Goal: Task Accomplishment & Management: Manage account settings

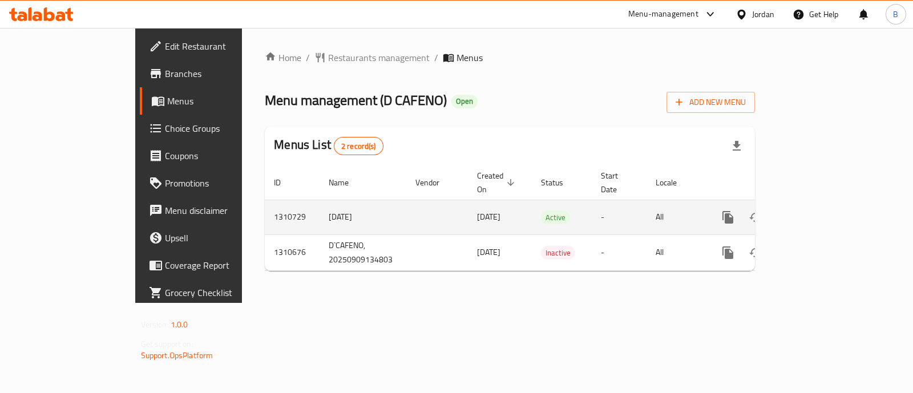
click at [818, 211] on icon "enhanced table" at bounding box center [811, 218] width 14 height 14
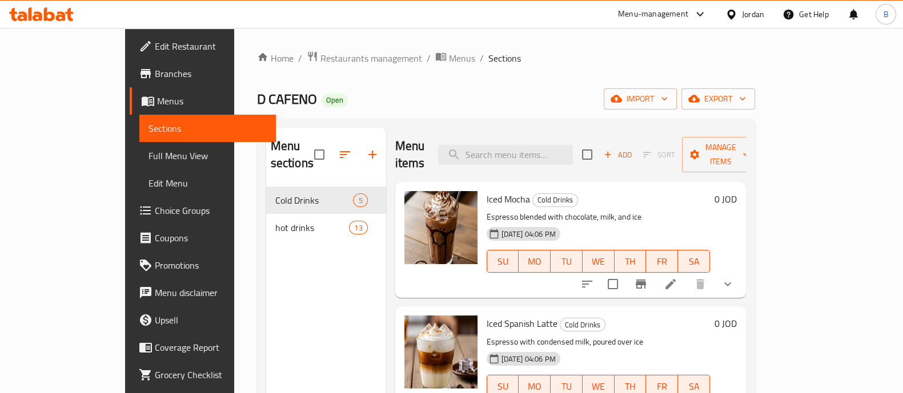
click at [677, 277] on icon at bounding box center [670, 284] width 14 height 14
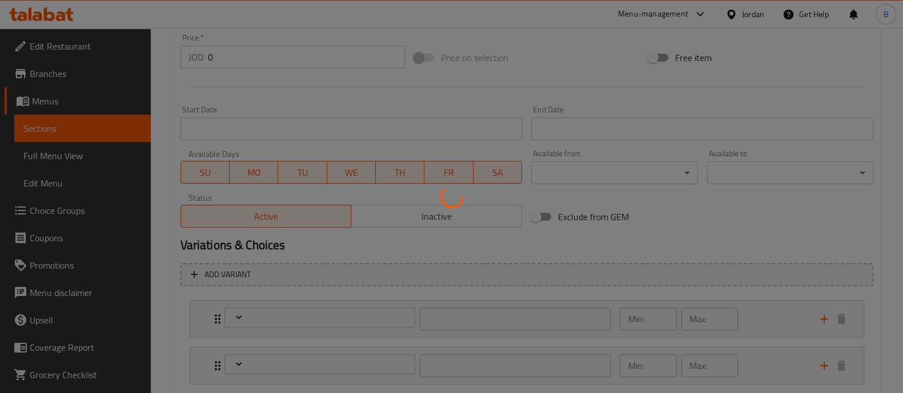
scroll to position [487, 0]
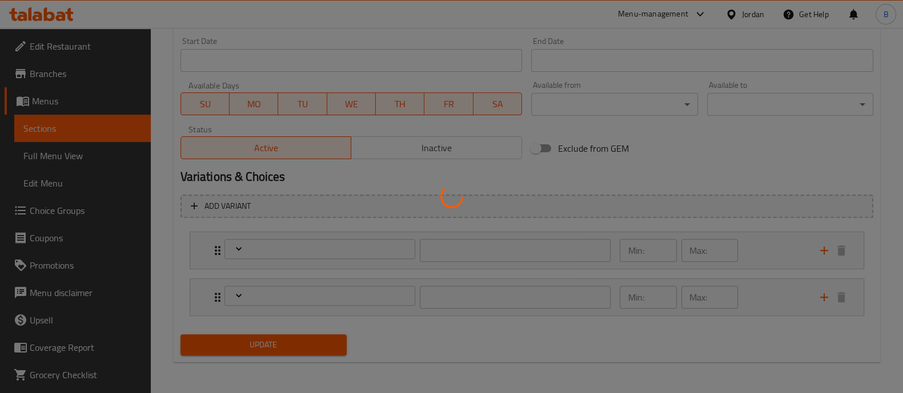
click at [786, 252] on div at bounding box center [451, 196] width 903 height 393
type input "اختر الحجم"
type input "1"
type input "الإضافات"
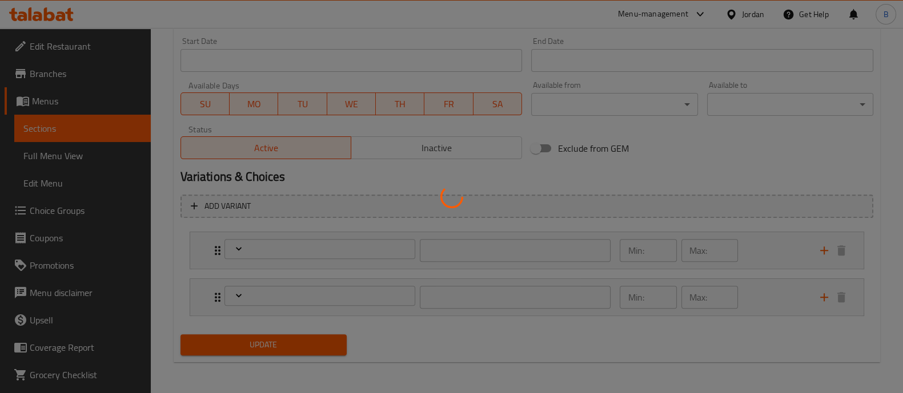
type input "0"
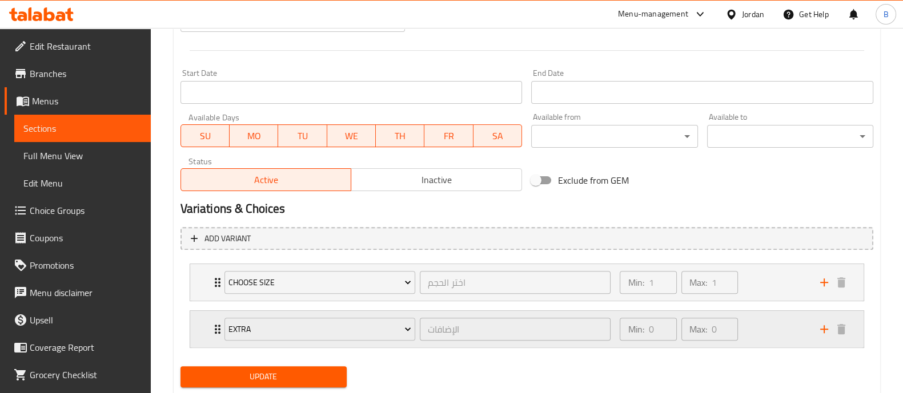
scroll to position [494, 0]
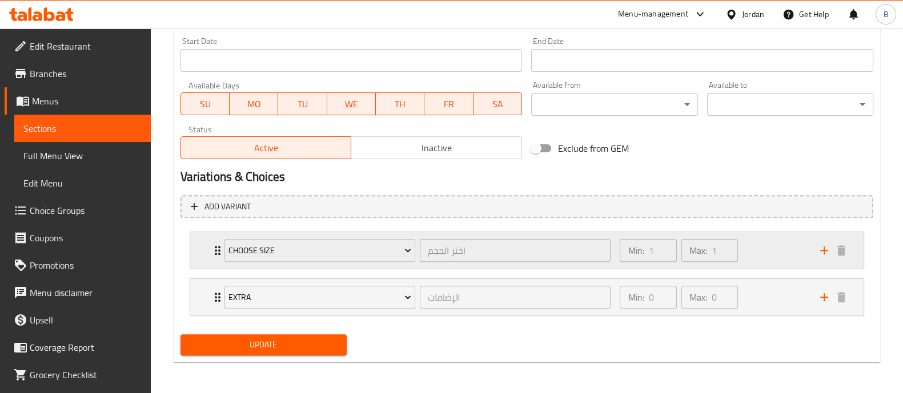
click at [776, 267] on div "Min: 1 ​ Max: 1 ​" at bounding box center [713, 250] width 200 height 37
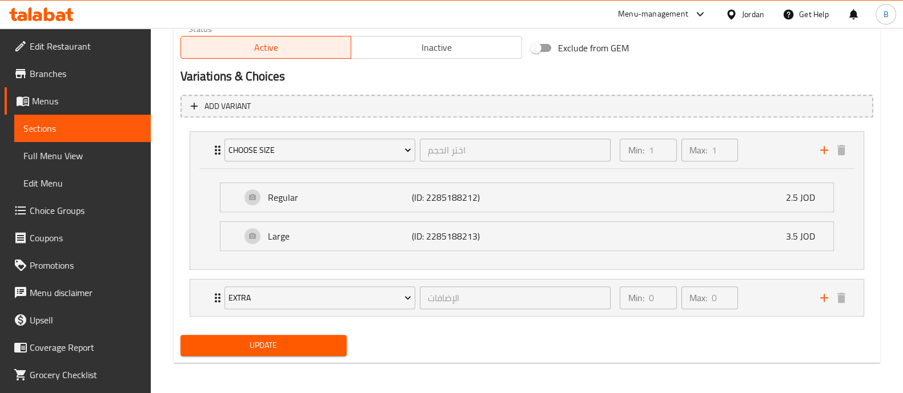
scroll to position [595, 0]
click at [705, 207] on div "Regular (ID: 2285188212) 2.5 JOD" at bounding box center [530, 197] width 578 height 29
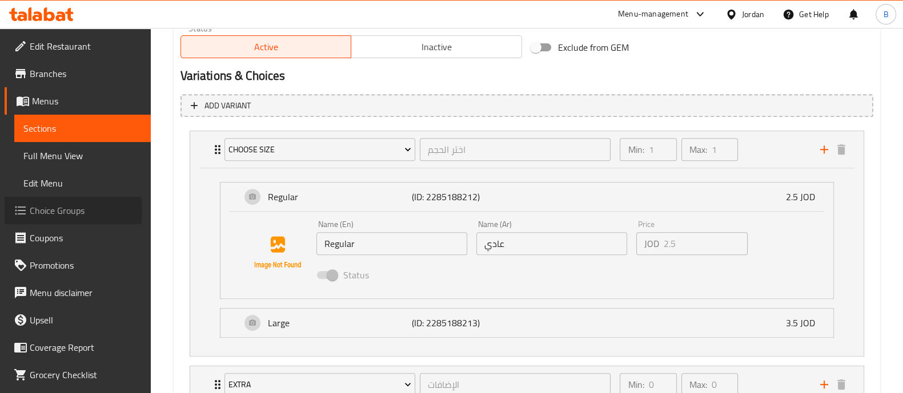
click at [69, 211] on span "Choice Groups" at bounding box center [86, 211] width 112 height 14
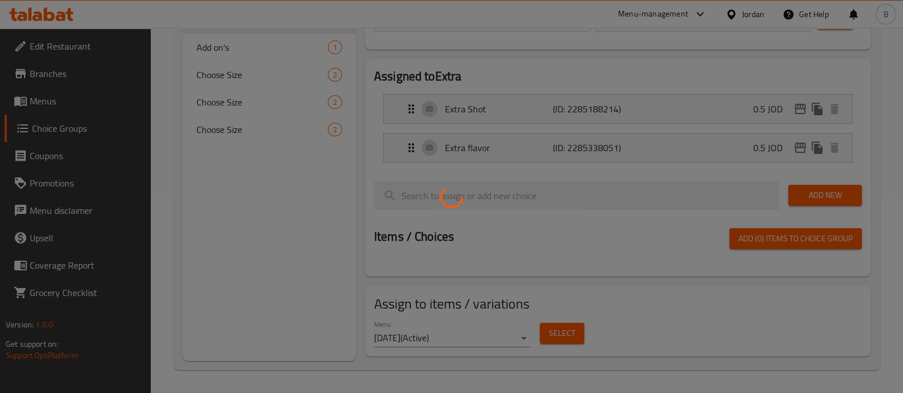
scroll to position [162, 0]
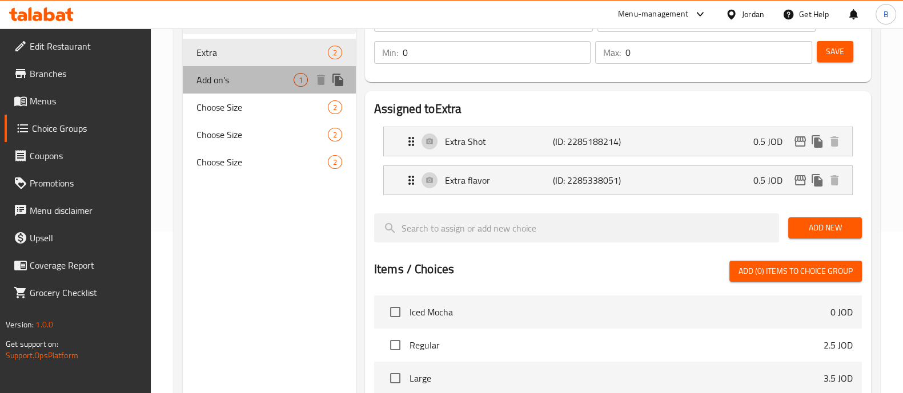
click at [251, 91] on div "Add on's 1" at bounding box center [269, 79] width 173 height 27
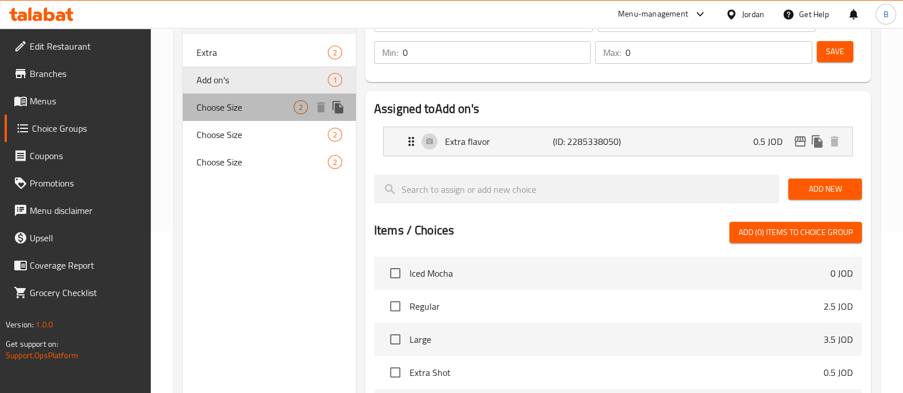
click at [251, 104] on span "Choose Size" at bounding box center [244, 107] width 97 height 14
type input "Choose Size"
type input "اختر الحجم"
type input "1"
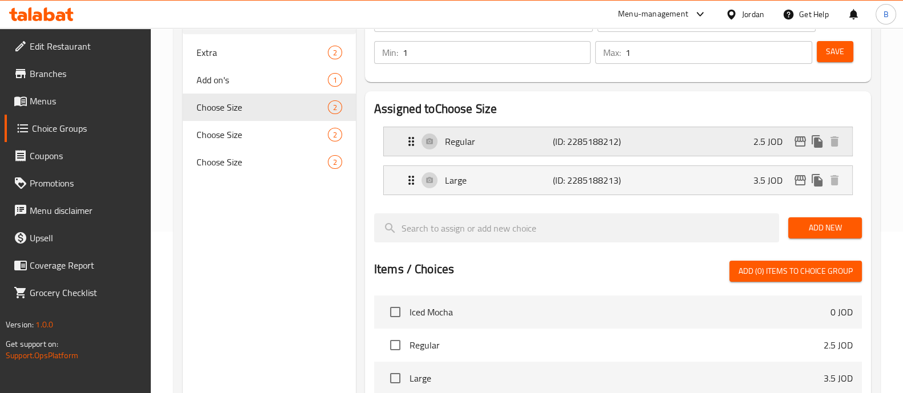
click at [764, 139] on p "2.5 JOD" at bounding box center [772, 142] width 38 height 14
click at [754, 148] on p "2.5 JOD" at bounding box center [772, 142] width 38 height 14
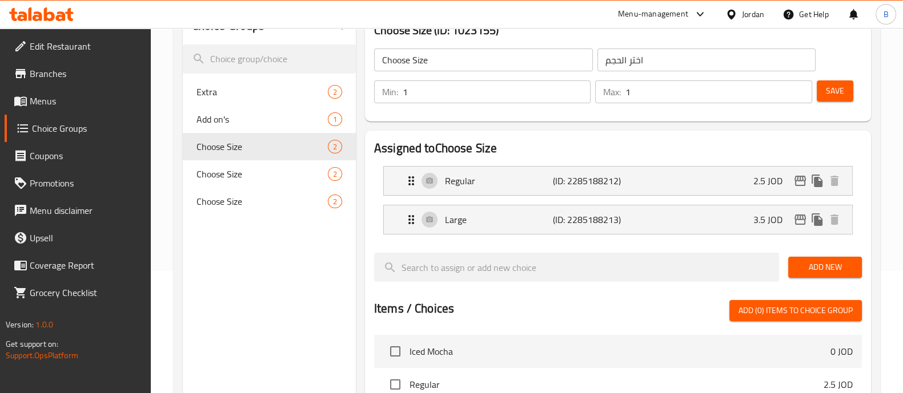
scroll to position [140, 0]
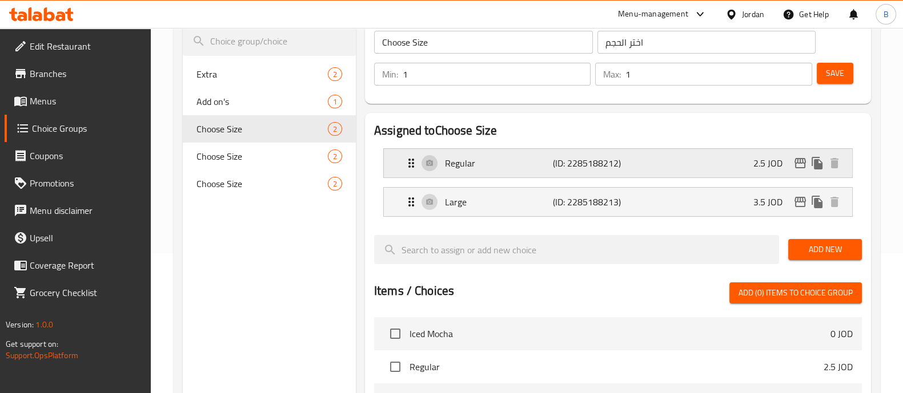
click at [702, 158] on div "Regular (ID: 2285188212) 2.5 JOD" at bounding box center [621, 163] width 434 height 29
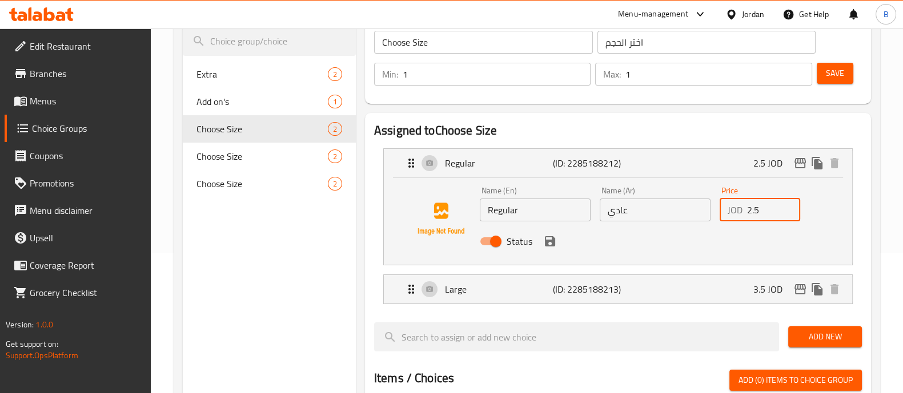
click at [762, 218] on input "2.5" at bounding box center [774, 210] width 54 height 23
click at [548, 243] on icon "save" at bounding box center [550, 242] width 14 height 14
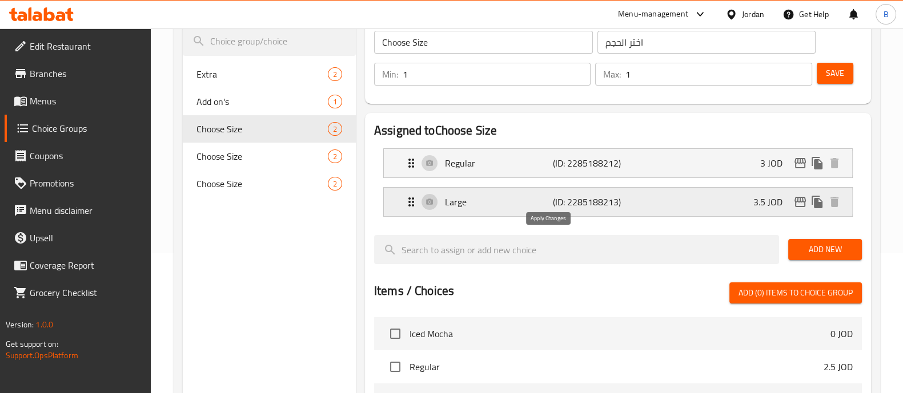
type input "3"
click at [741, 210] on div "Large (ID: 2285188213) 3.5 JOD" at bounding box center [621, 202] width 434 height 29
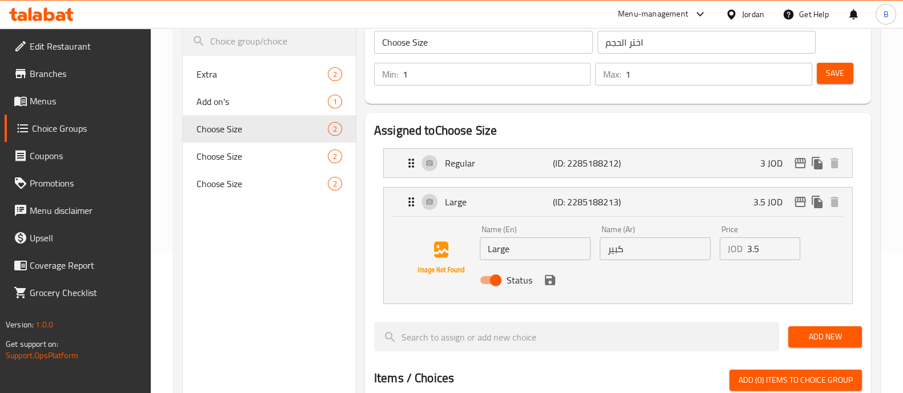
click at [751, 247] on input "3.5" at bounding box center [774, 249] width 54 height 23
click at [550, 283] on icon "save" at bounding box center [550, 280] width 10 height 10
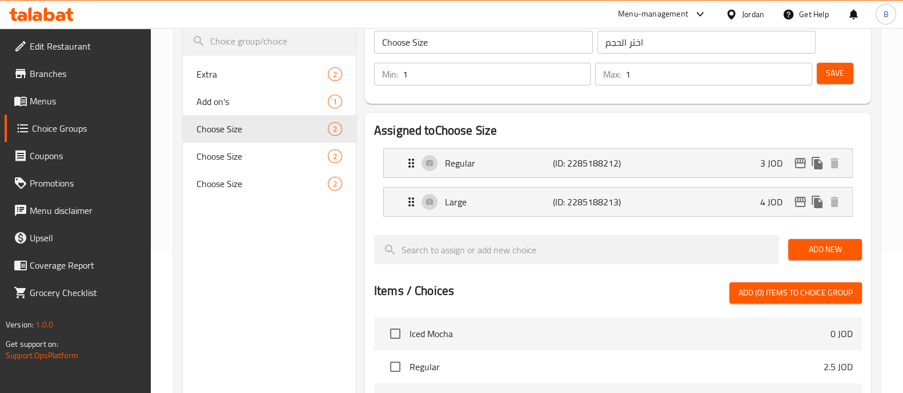
type input "4"
click at [828, 78] on span "Save" at bounding box center [835, 73] width 18 height 14
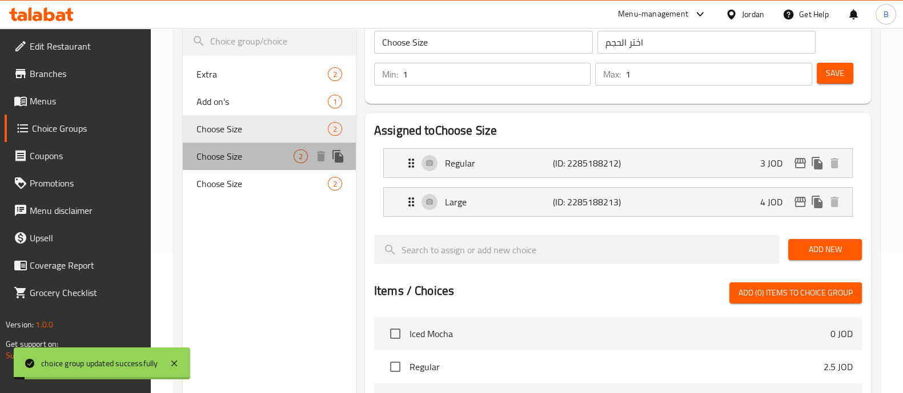
click at [308, 152] on div "Choose Size 2" at bounding box center [269, 156] width 173 height 27
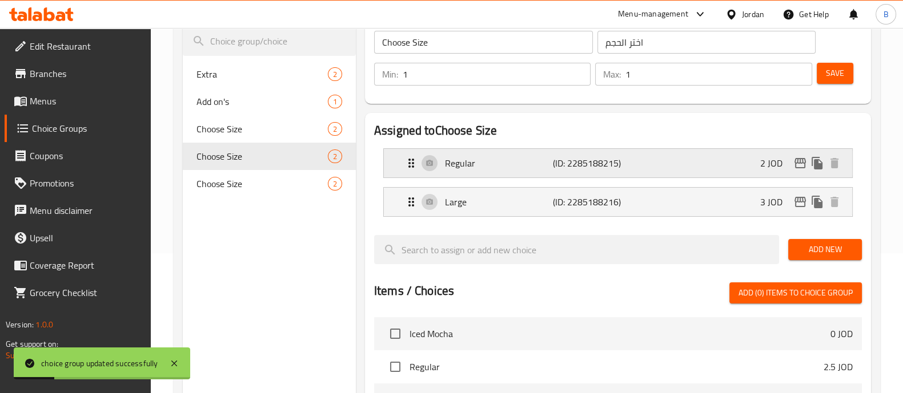
click at [566, 167] on p "(ID: 2285188215)" at bounding box center [589, 163] width 72 height 14
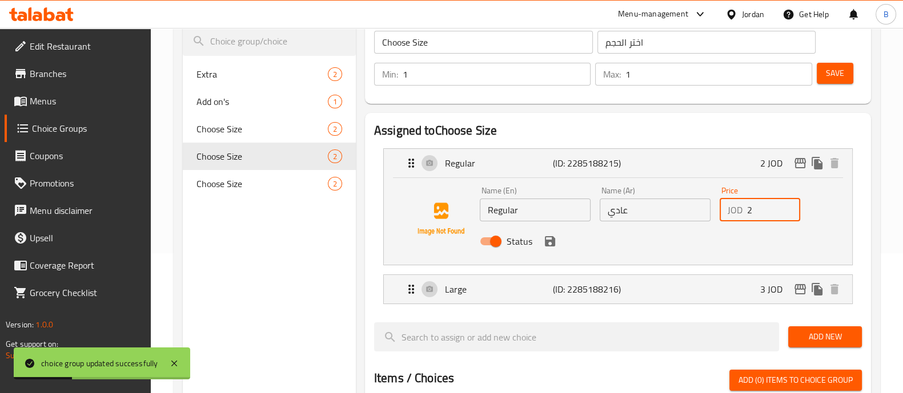
click at [771, 212] on input "2" at bounding box center [774, 210] width 54 height 23
click at [546, 241] on icon "save" at bounding box center [550, 241] width 10 height 10
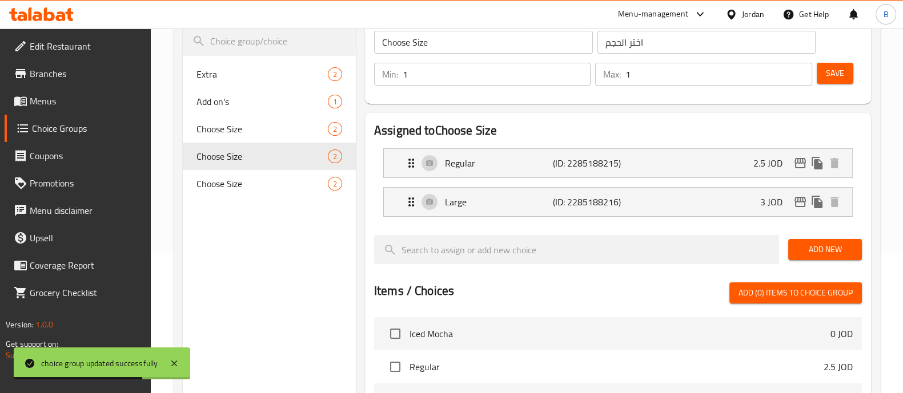
type input "2.5"
click at [695, 191] on div "Large (ID: 2285188216) 3 JOD" at bounding box center [621, 202] width 434 height 29
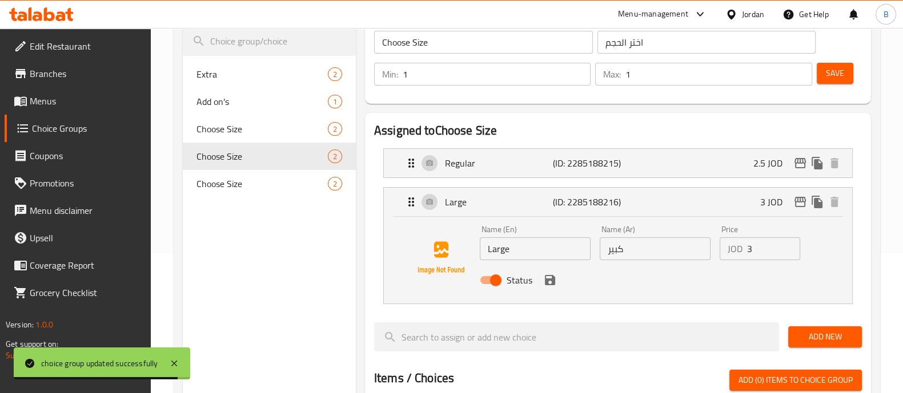
click at [774, 252] on input "3" at bounding box center [774, 249] width 54 height 23
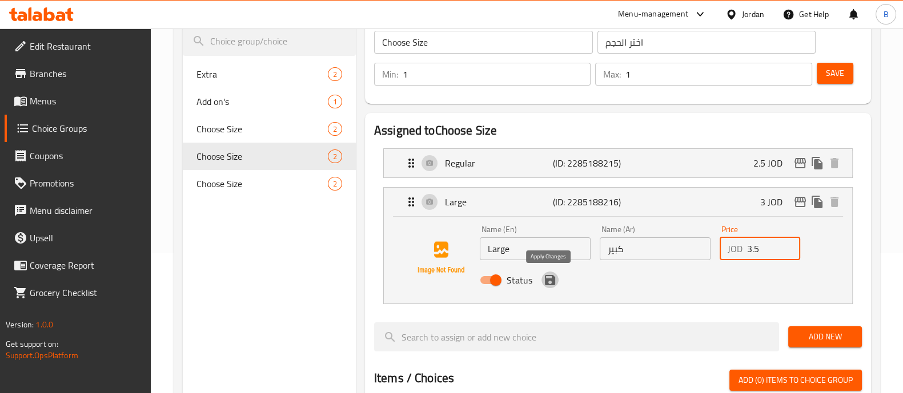
click at [551, 279] on icon "save" at bounding box center [550, 280] width 10 height 10
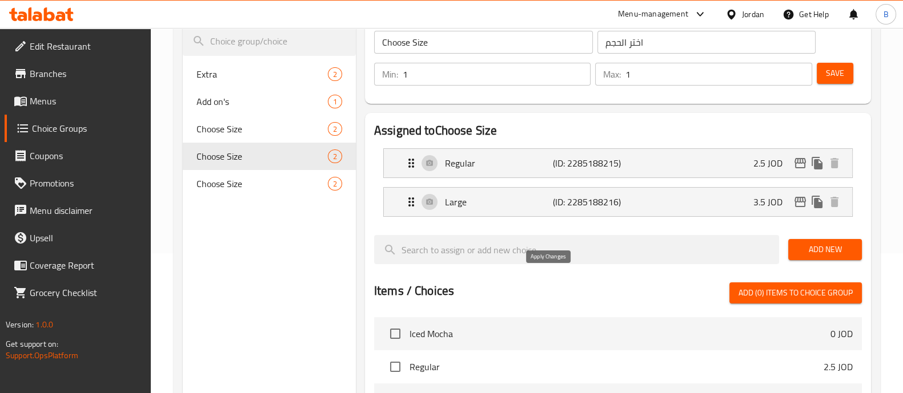
type input "3.5"
click at [830, 69] on span "Save" at bounding box center [835, 73] width 18 height 14
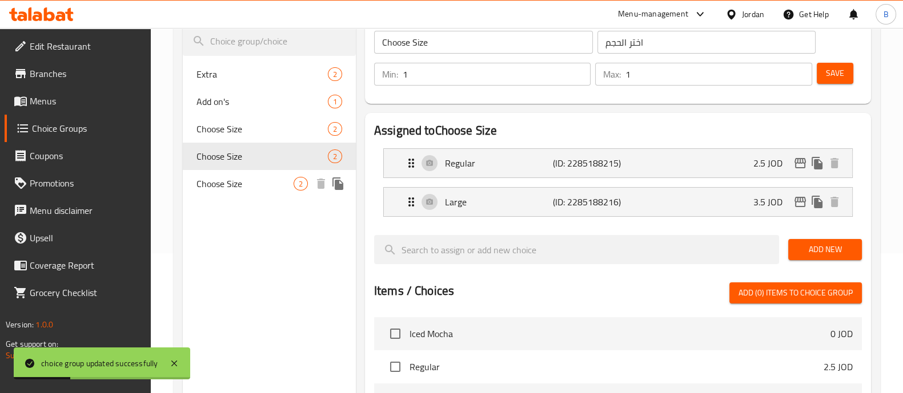
click at [280, 187] on span "Choose Size" at bounding box center [244, 184] width 97 height 14
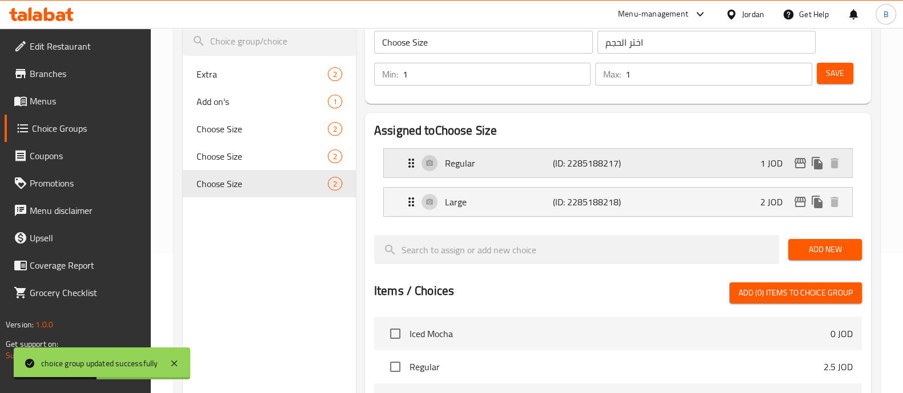
click at [675, 152] on div "Regular (ID: 2285188217) 1 JOD" at bounding box center [621, 163] width 434 height 29
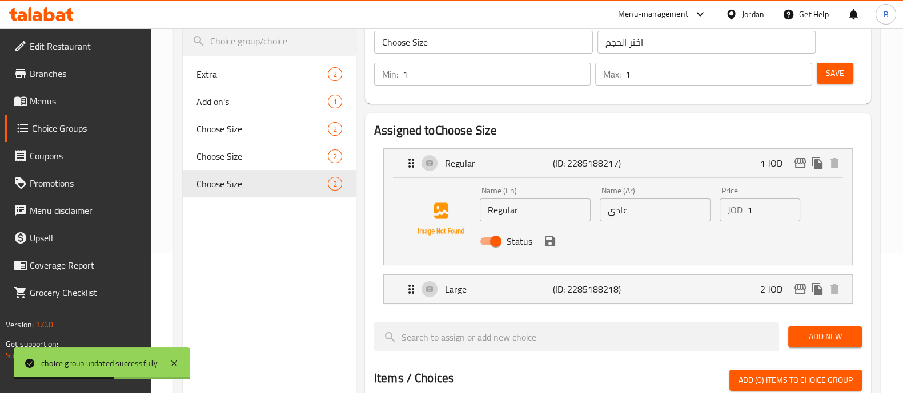
click at [764, 212] on input "1" at bounding box center [774, 210] width 54 height 23
click at [553, 243] on icon "save" at bounding box center [550, 241] width 10 height 10
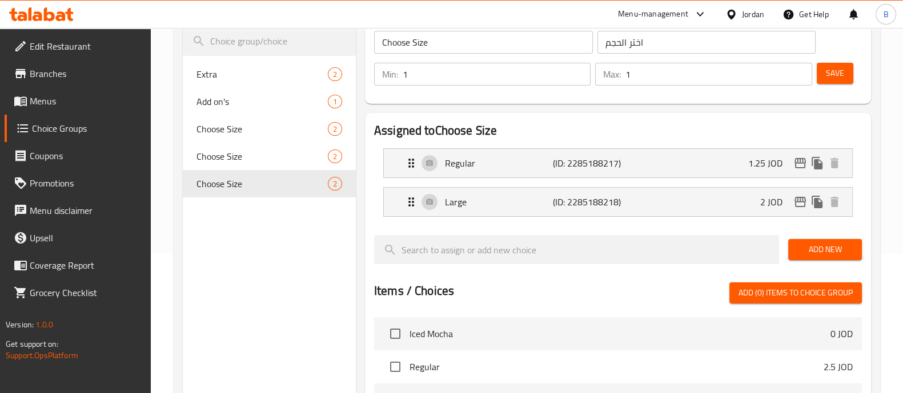
type input "1.25"
click at [654, 208] on div "Large (ID: 2285188218) 2 JOD" at bounding box center [621, 202] width 434 height 29
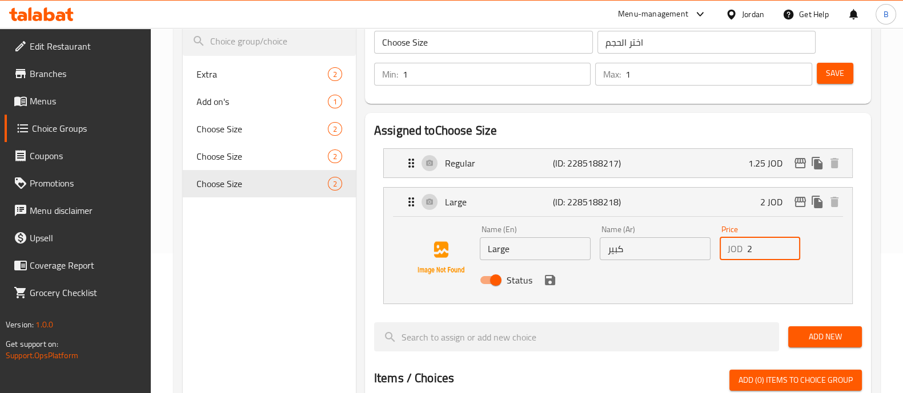
click at [762, 253] on input "2" at bounding box center [774, 249] width 54 height 23
click at [551, 284] on icon "save" at bounding box center [550, 280] width 10 height 10
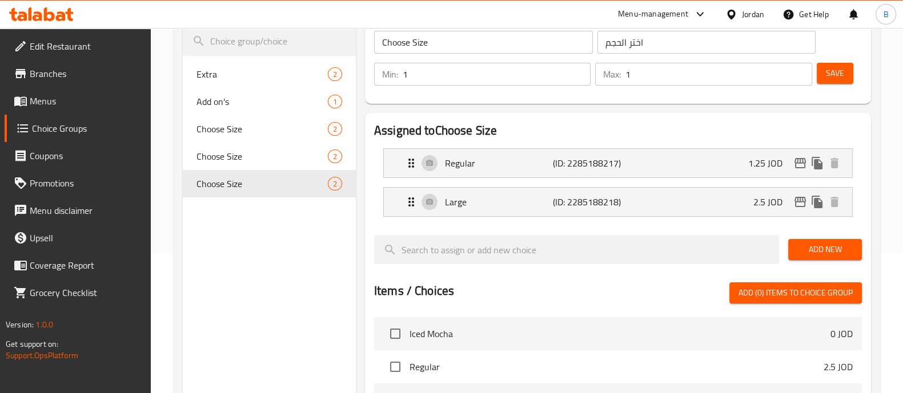
type input "2.5"
click at [834, 73] on span "Save" at bounding box center [835, 73] width 18 height 14
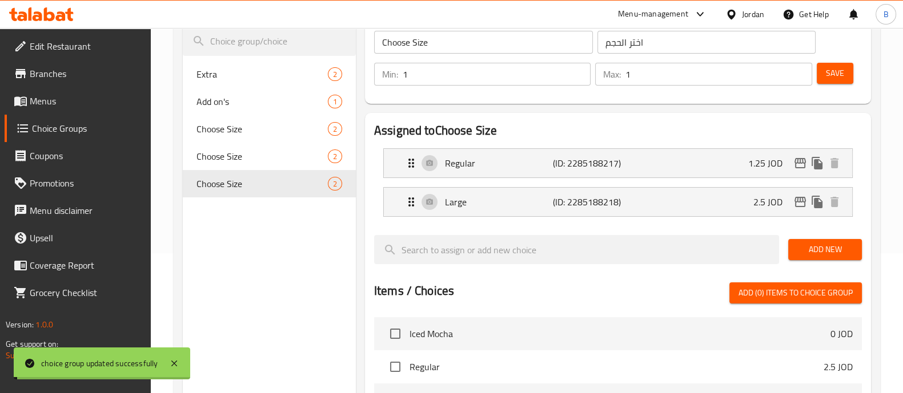
scroll to position [0, 0]
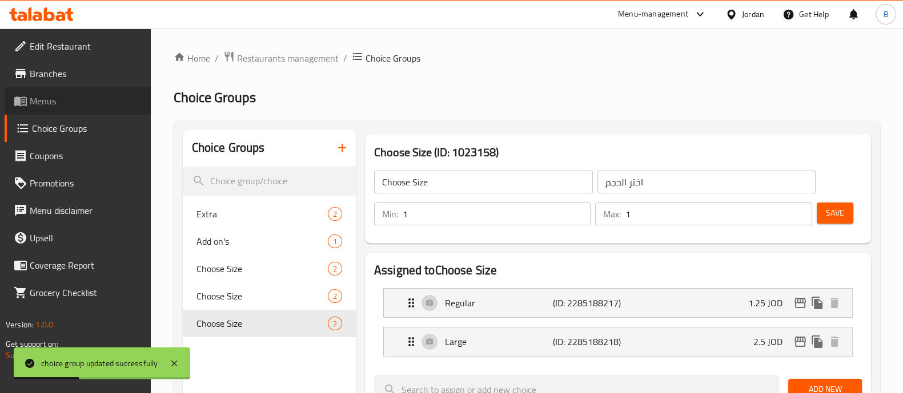
click at [75, 102] on span "Menus" at bounding box center [86, 101] width 112 height 14
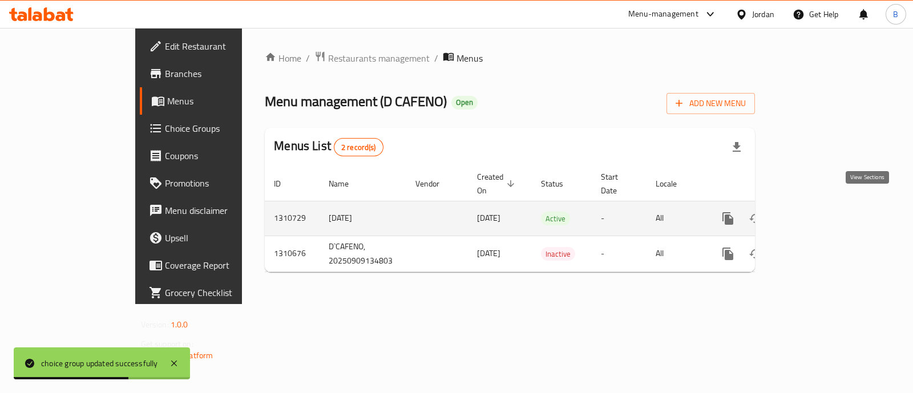
click at [816, 214] on icon "enhanced table" at bounding box center [811, 219] width 10 height 10
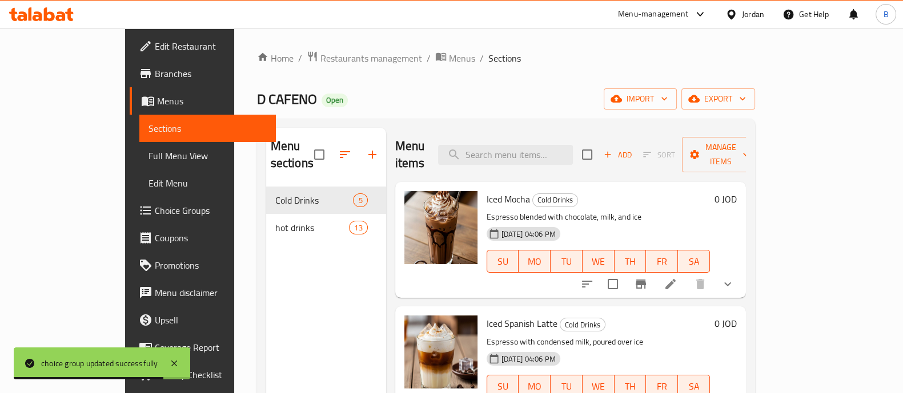
scroll to position [62, 0]
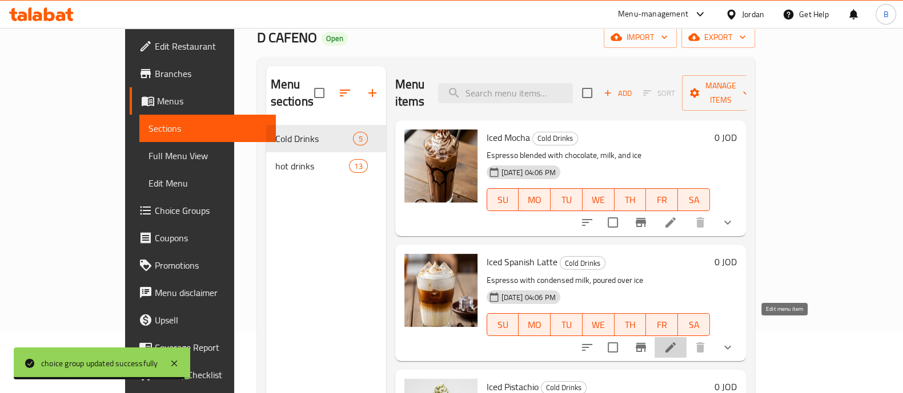
click at [677, 341] on icon at bounding box center [670, 348] width 14 height 14
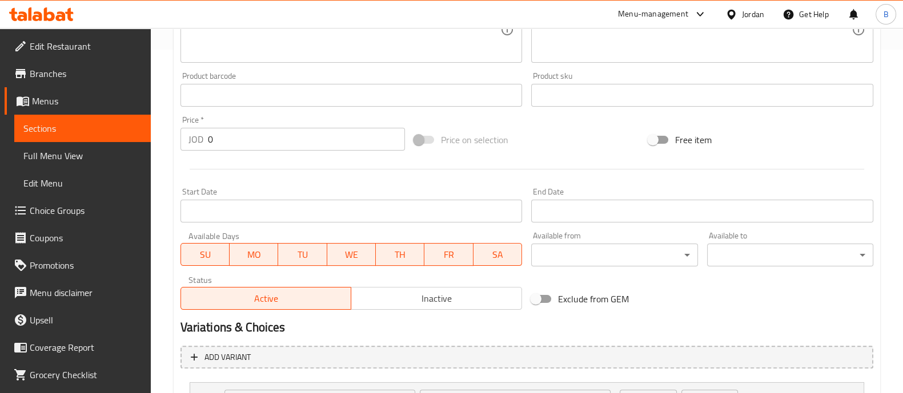
scroll to position [494, 0]
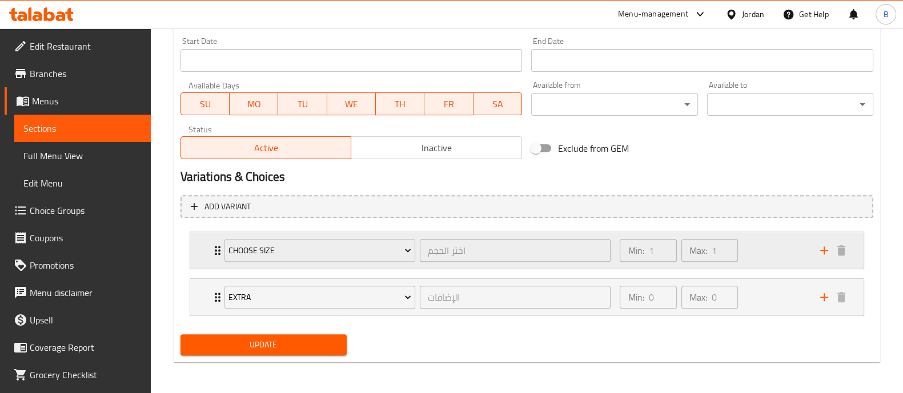
click at [744, 247] on div "Min: 1 ​ Max: 1 ​" at bounding box center [713, 250] width 200 height 37
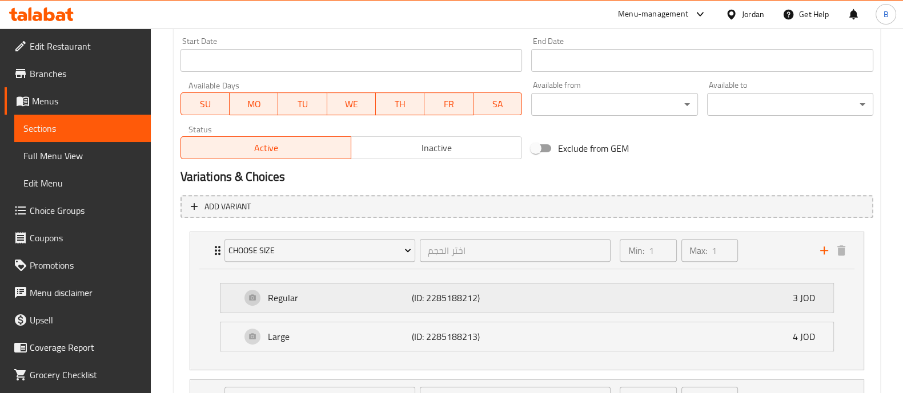
click at [719, 292] on div "Regular (ID: 2285188212) 3 JOD" at bounding box center [530, 298] width 578 height 29
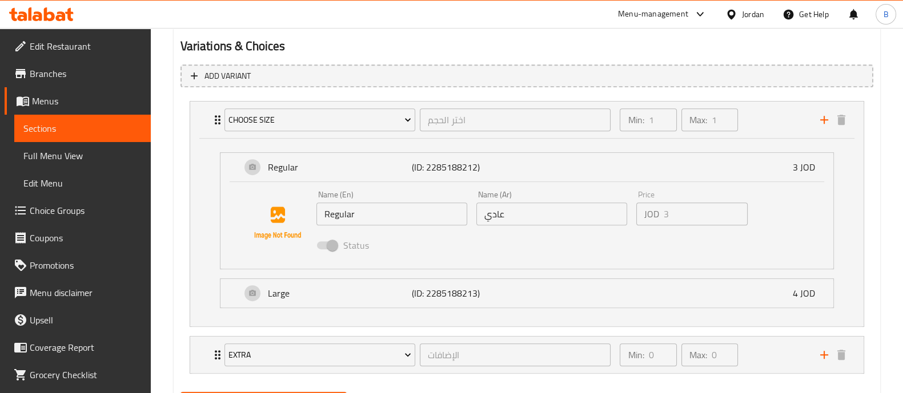
scroll to position [0, 0]
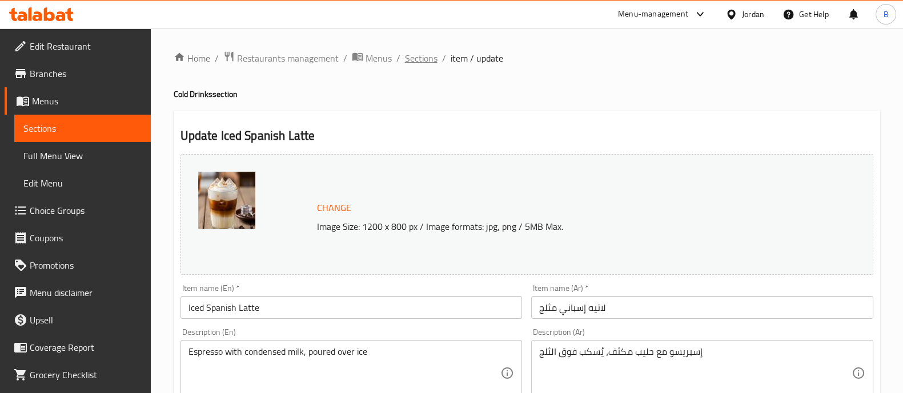
click at [416, 54] on span "Sections" at bounding box center [421, 58] width 33 height 14
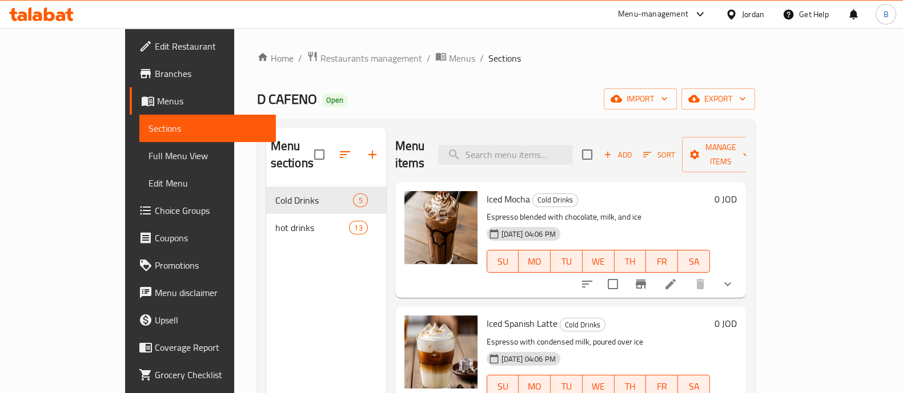
click at [488, 54] on span "Sections" at bounding box center [504, 58] width 33 height 14
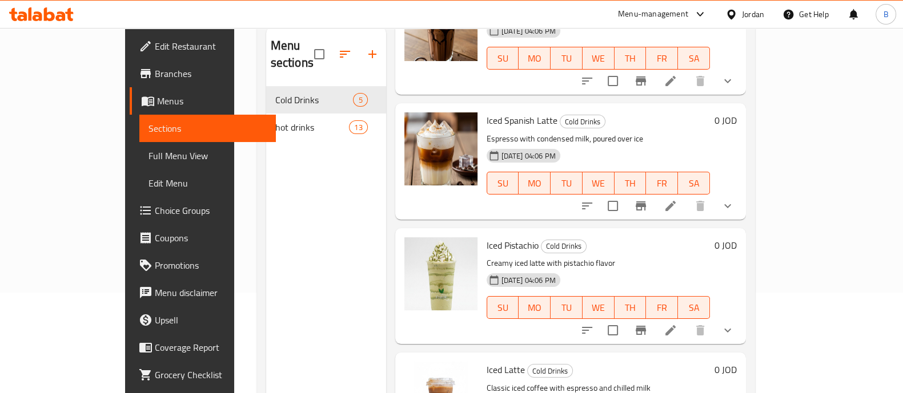
scroll to position [129, 0]
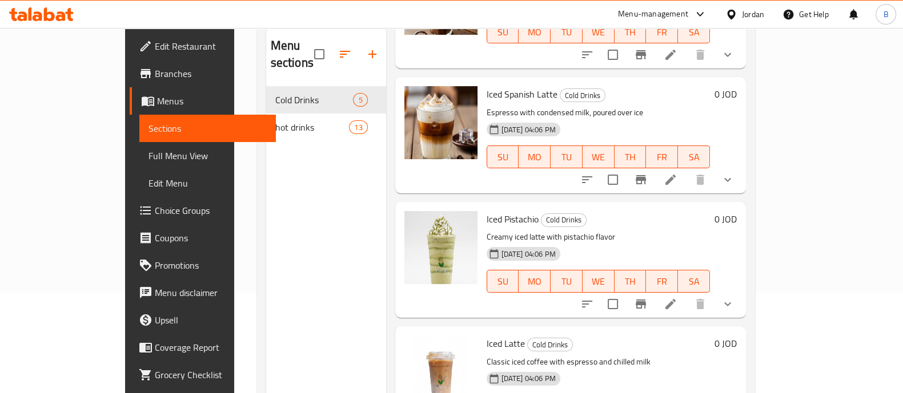
click at [686, 294] on li at bounding box center [670, 304] width 32 height 21
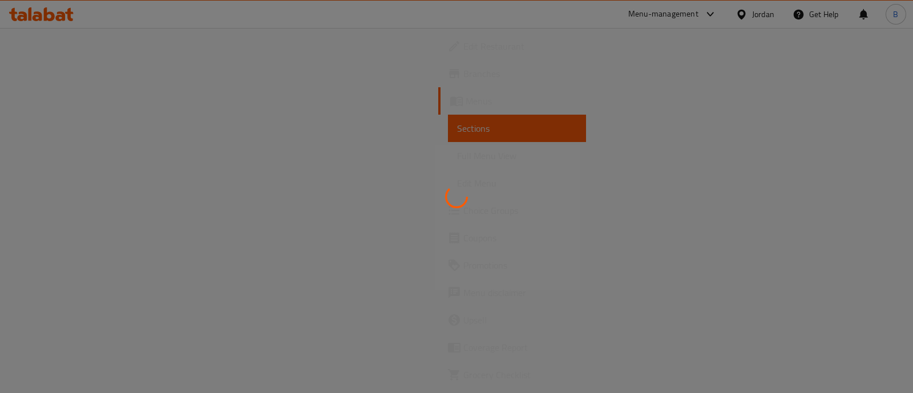
click at [913, 212] on html "​ Menu-management Jordan Get Help B Edit Restaurant Branches Menus Sections Ful…" at bounding box center [456, 196] width 913 height 393
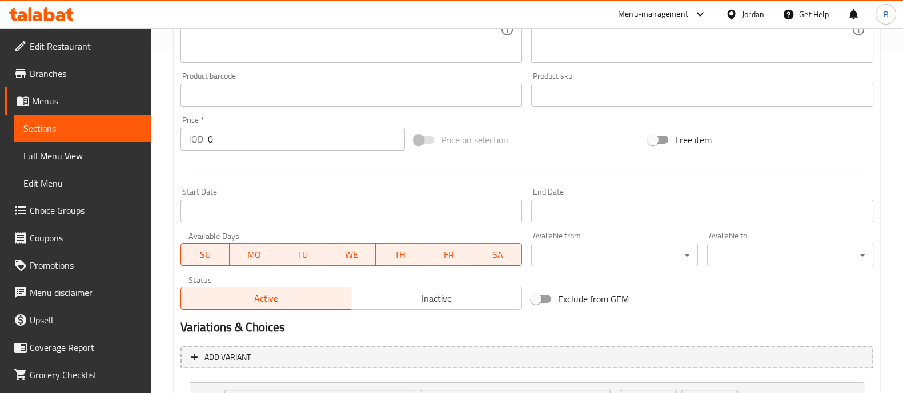
scroll to position [461, 0]
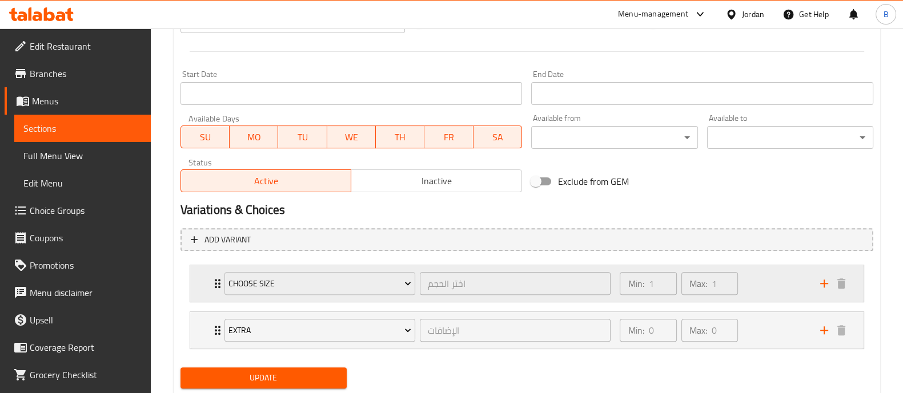
click at [786, 276] on div "Min: 1 ​ Max: 1 ​" at bounding box center [713, 283] width 200 height 37
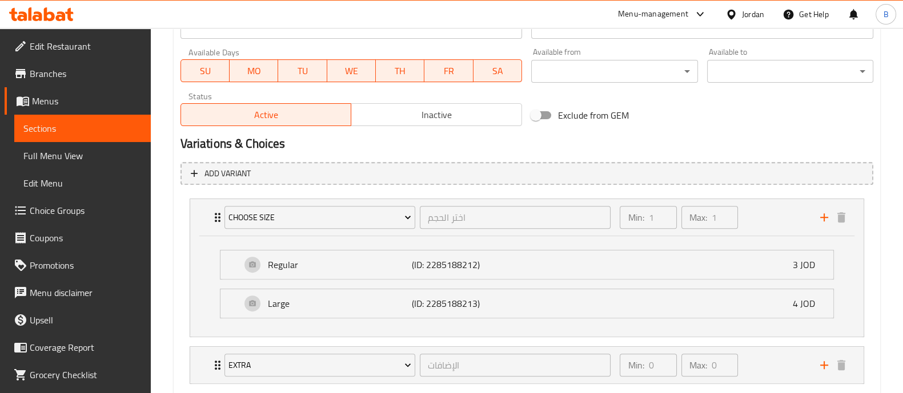
scroll to position [261, 0]
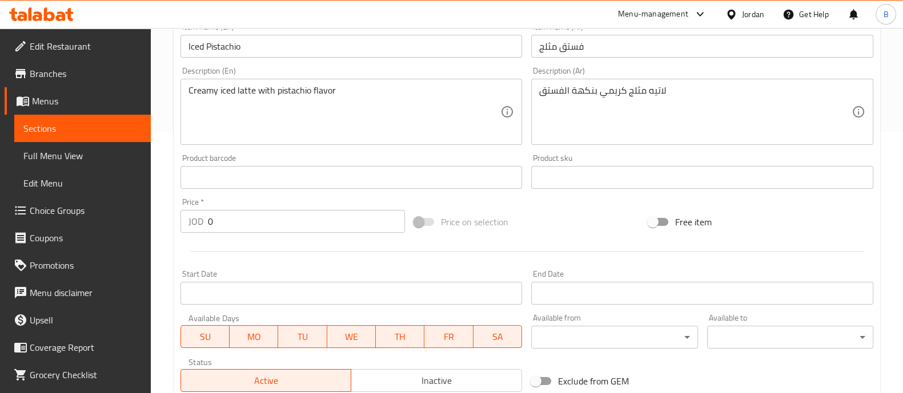
click at [63, 204] on span "Choice Groups" at bounding box center [86, 211] width 112 height 14
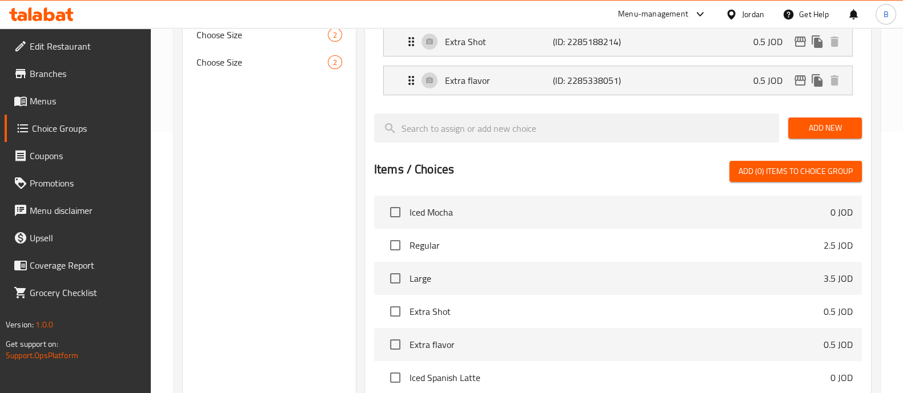
scroll to position [162, 0]
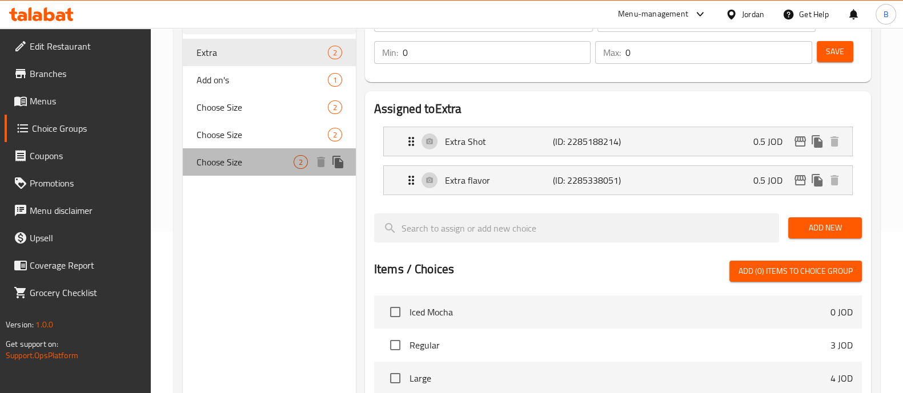
click at [244, 163] on span "Choose Size" at bounding box center [244, 162] width 97 height 14
type input "Choose Size"
type input "اختر الحجم"
type input "1"
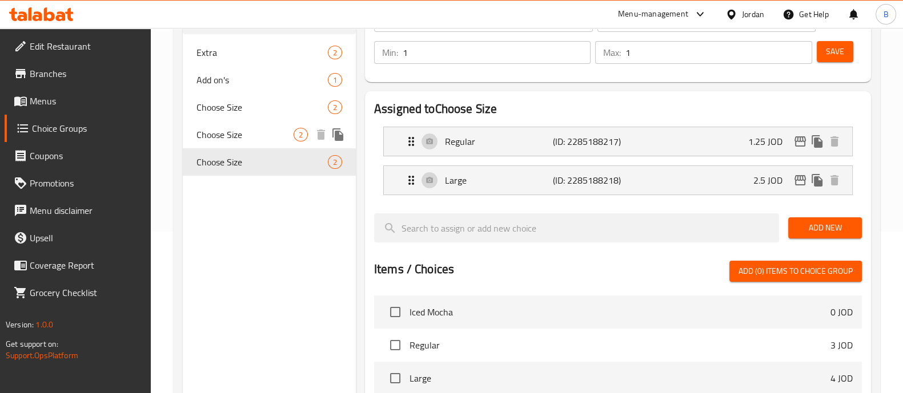
click at [271, 132] on span "Choose Size" at bounding box center [244, 135] width 97 height 14
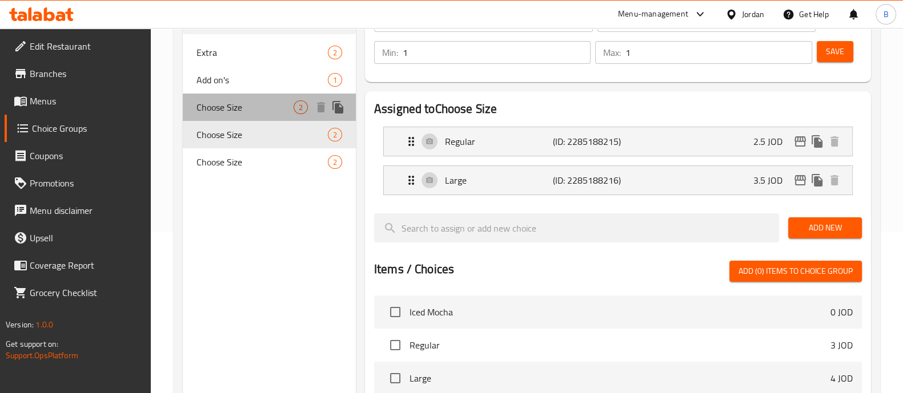
click at [256, 107] on span "Choose Size" at bounding box center [244, 107] width 97 height 14
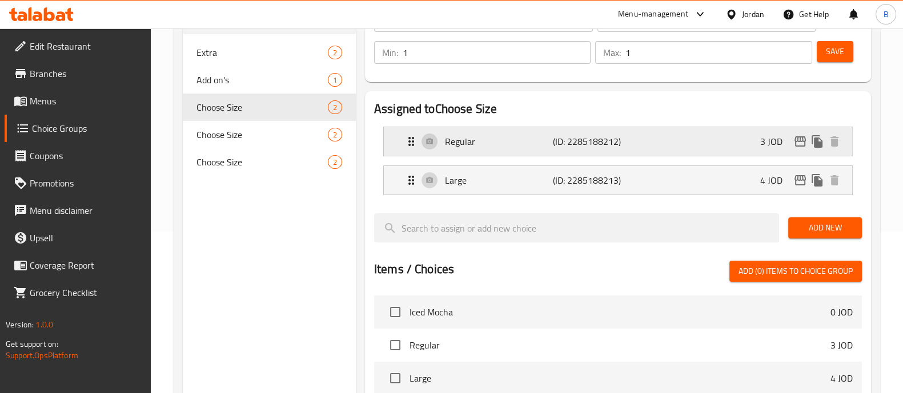
click at [656, 144] on div "Regular (ID: 2285188212) 3 JOD" at bounding box center [621, 141] width 434 height 29
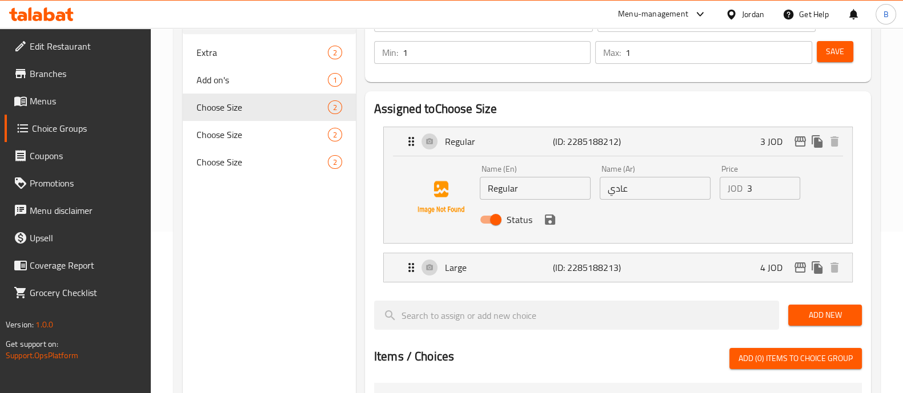
click at [770, 184] on input "3" at bounding box center [774, 188] width 54 height 23
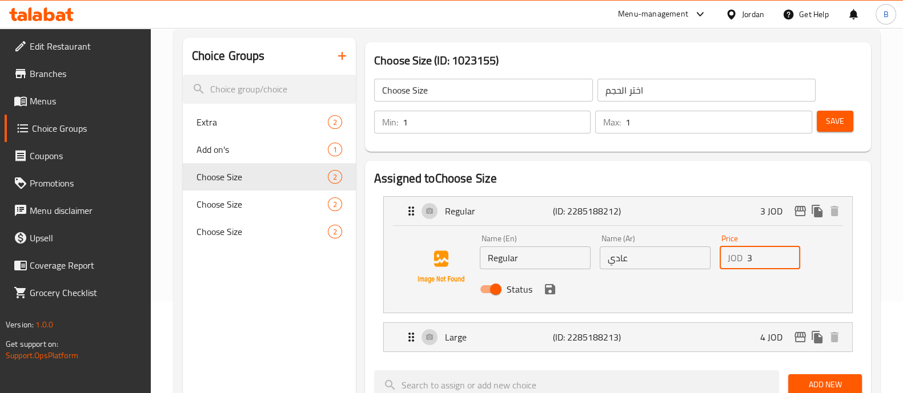
scroll to position [0, 0]
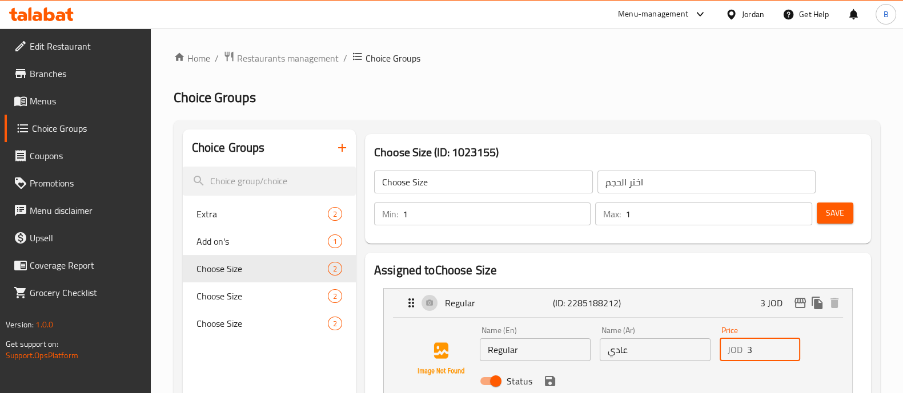
click at [51, 91] on link "Menus" at bounding box center [78, 100] width 146 height 27
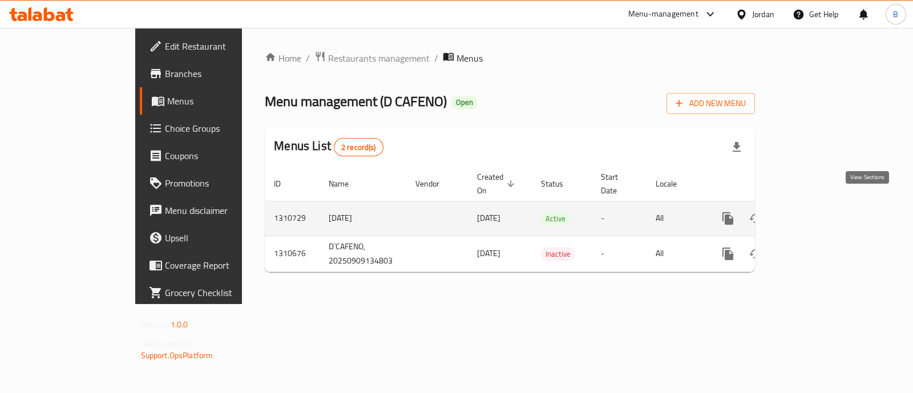
click at [824, 211] on link "enhanced table" at bounding box center [810, 218] width 27 height 27
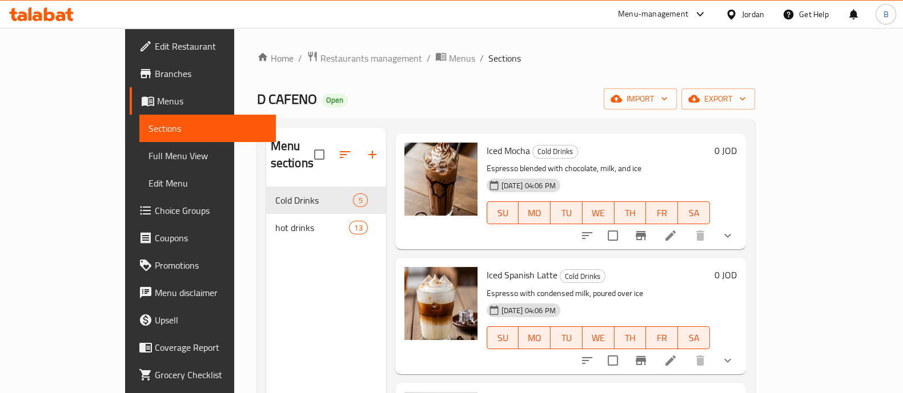
scroll to position [71, 0]
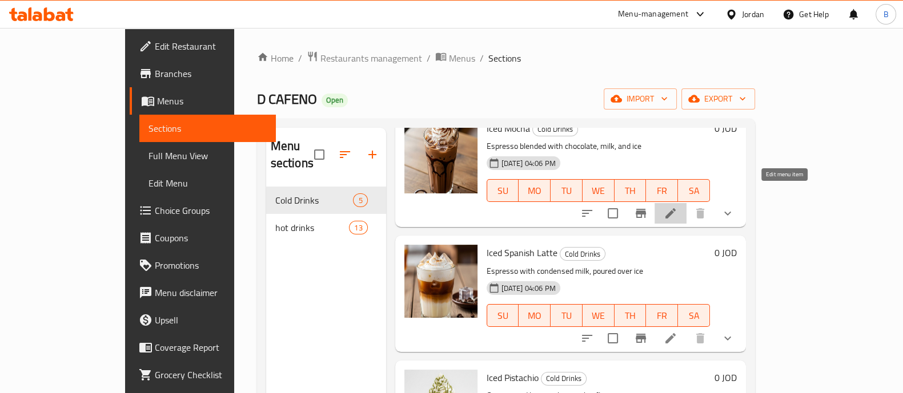
click at [677, 207] on icon at bounding box center [670, 214] width 14 height 14
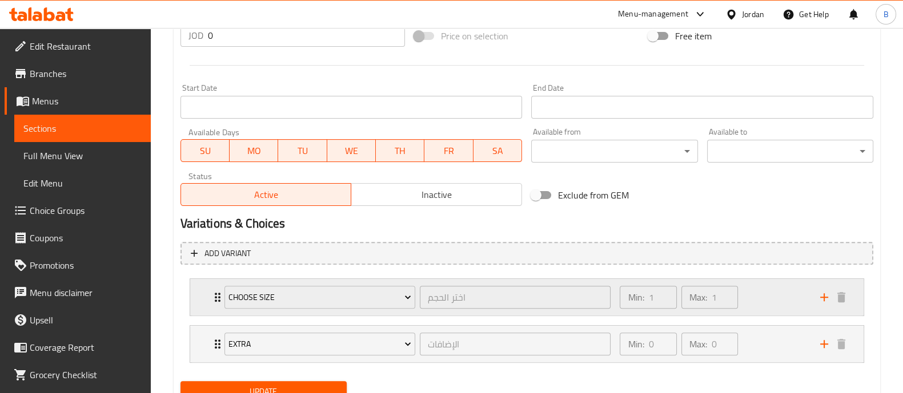
scroll to position [494, 0]
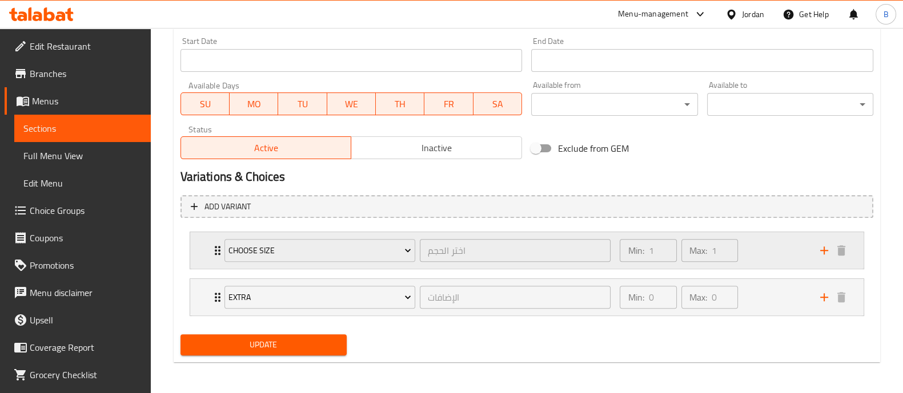
click at [760, 261] on div "Min: 1 ​ Max: 1 ​" at bounding box center [713, 250] width 200 height 37
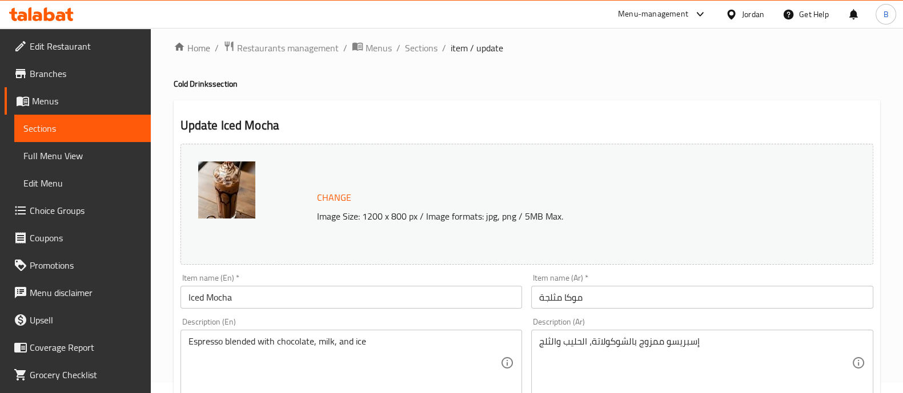
scroll to position [0, 0]
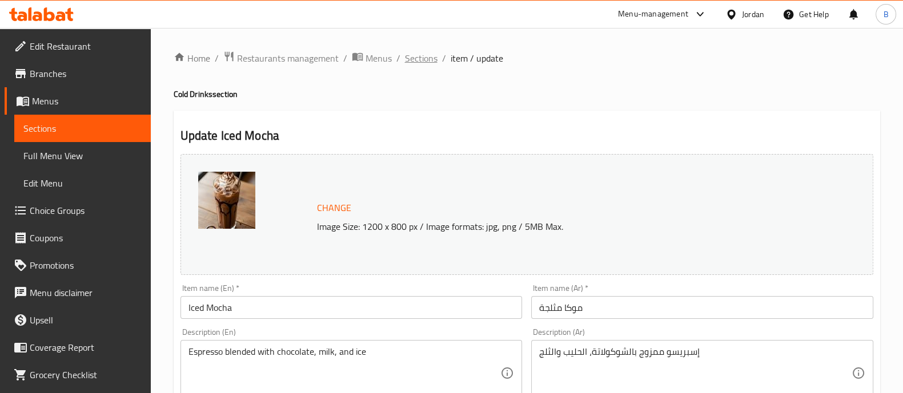
click at [420, 54] on span "Sections" at bounding box center [421, 58] width 33 height 14
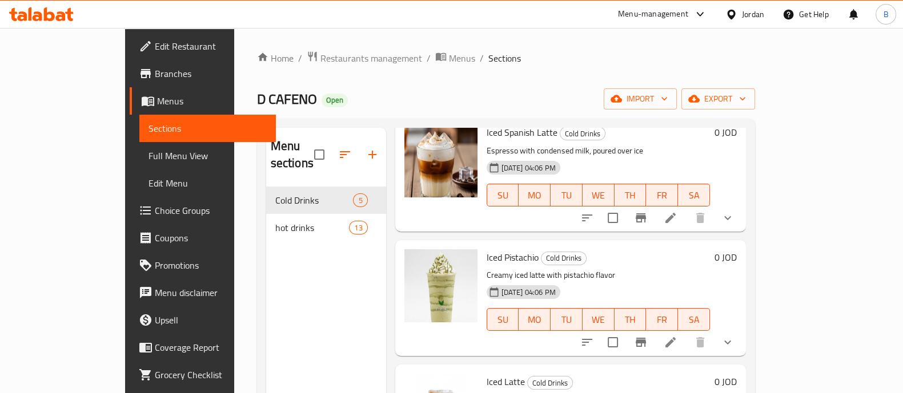
scroll to position [214, 0]
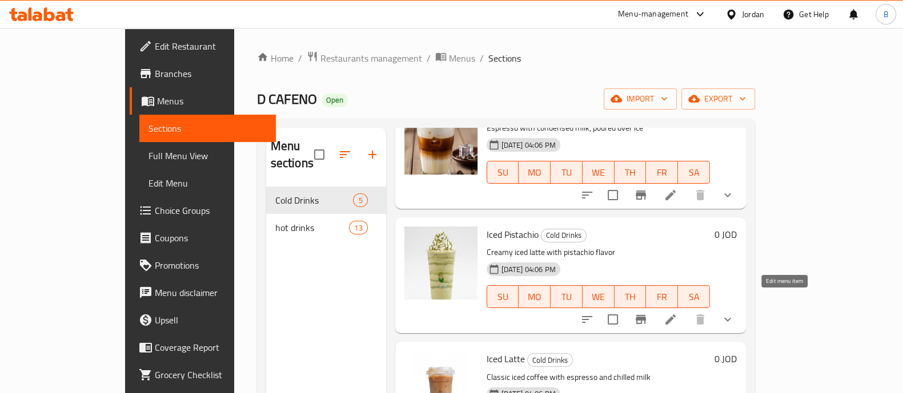
click at [677, 313] on icon at bounding box center [670, 320] width 14 height 14
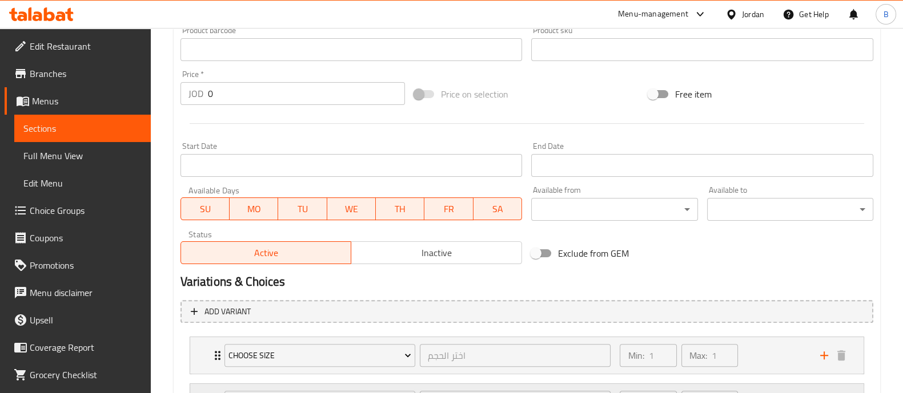
scroll to position [494, 0]
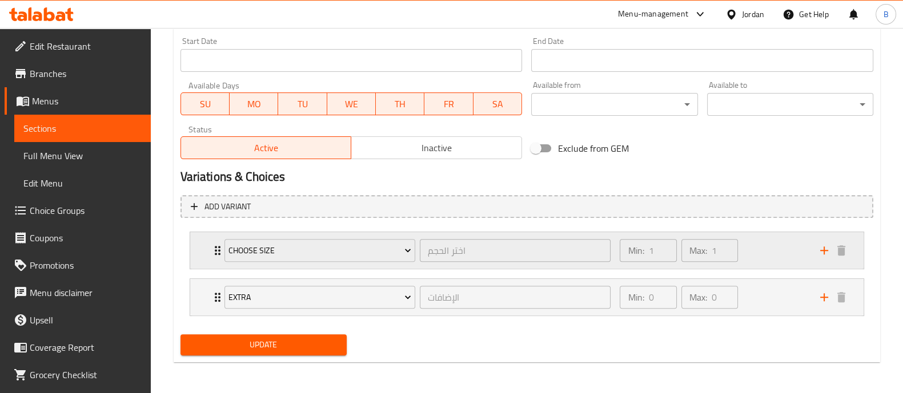
click at [768, 255] on div "Min: 1 ​ Max: 1 ​" at bounding box center [713, 250] width 200 height 37
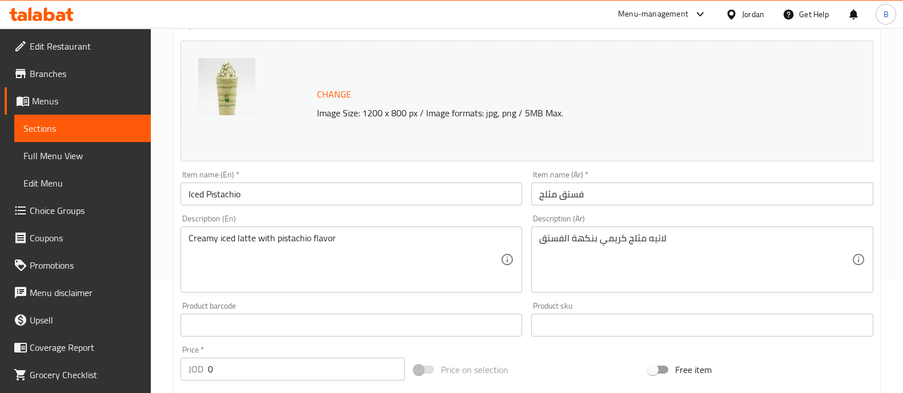
scroll to position [0, 0]
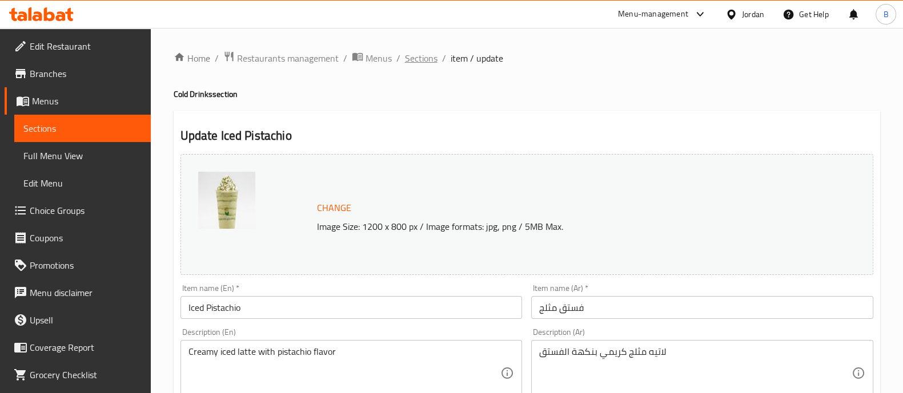
click at [417, 65] on span "Sections" at bounding box center [421, 58] width 33 height 14
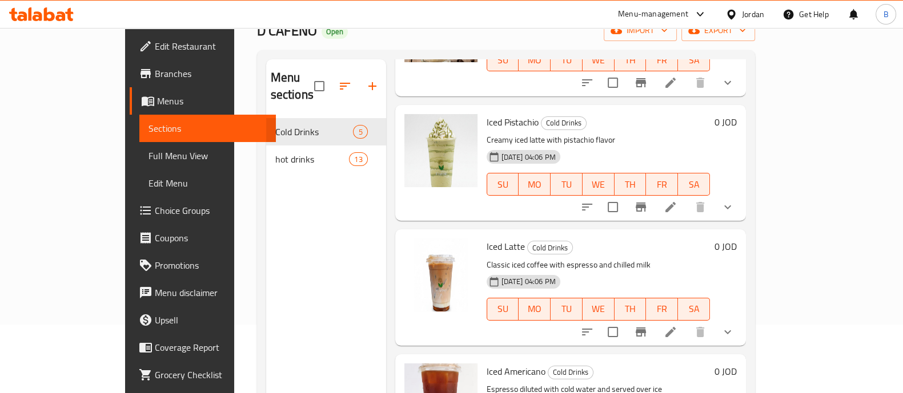
scroll to position [71, 0]
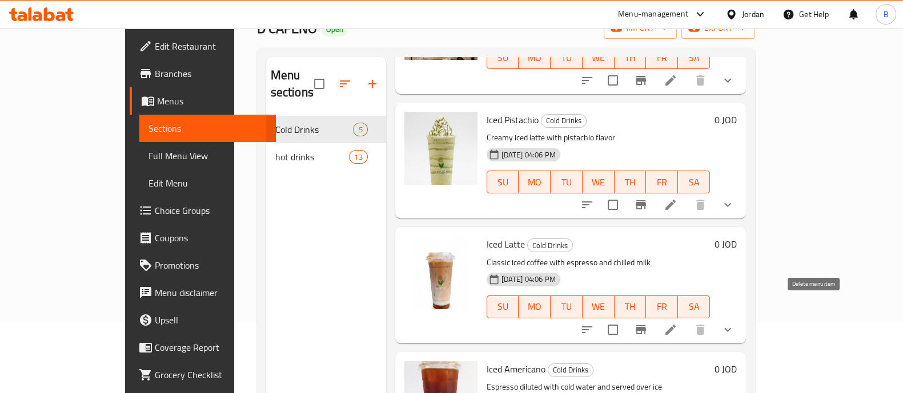
click at [686, 320] on li at bounding box center [670, 330] width 32 height 21
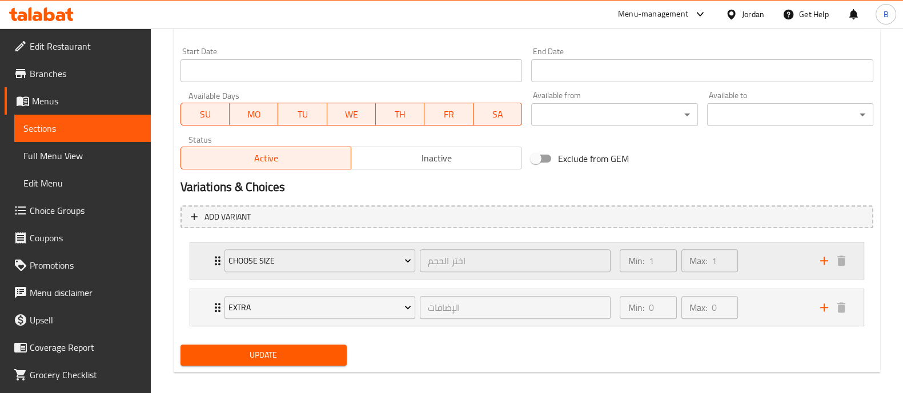
scroll to position [494, 0]
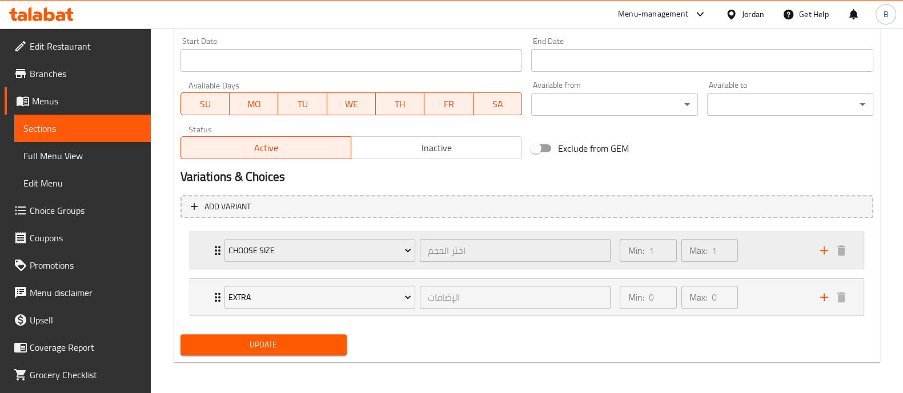
click at [776, 236] on div "Min: 1 ​ Max: 1 ​" at bounding box center [713, 250] width 200 height 37
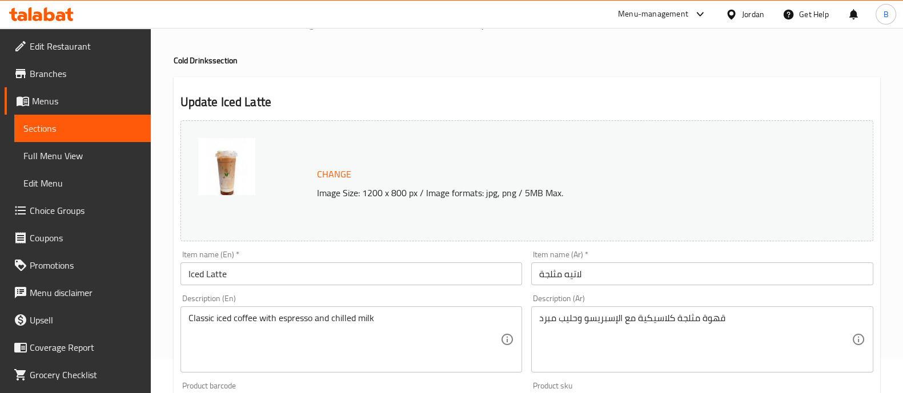
scroll to position [0, 0]
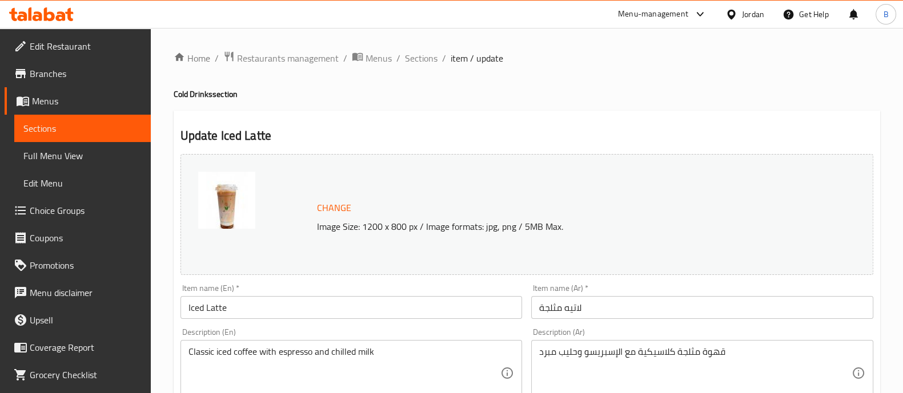
click at [407, 54] on span "Sections" at bounding box center [421, 58] width 33 height 14
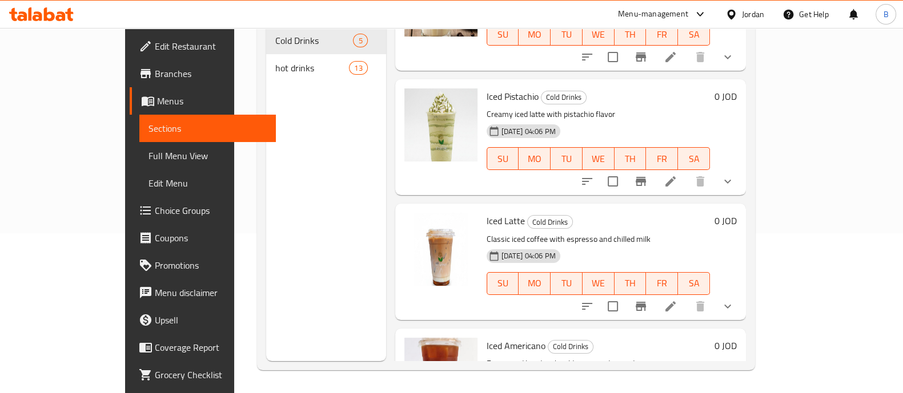
scroll to position [258, 0]
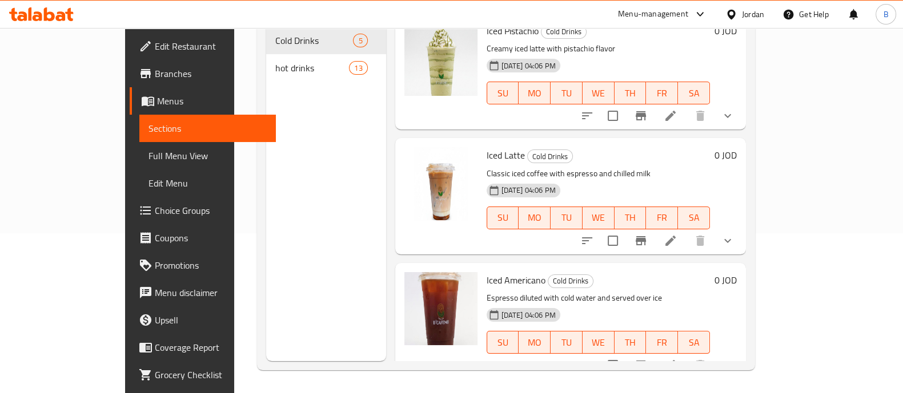
click at [675, 236] on icon at bounding box center [670, 241] width 10 height 10
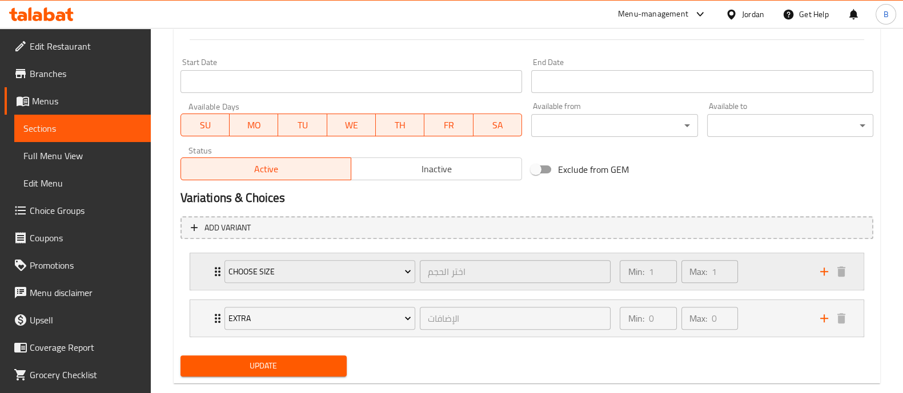
scroll to position [494, 0]
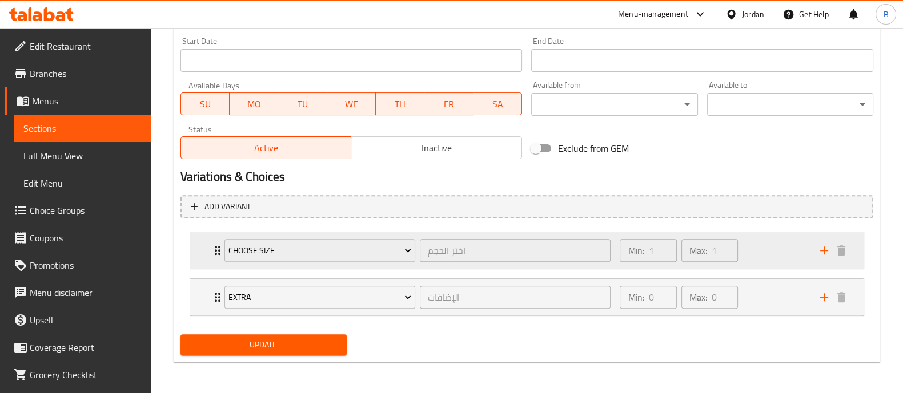
click at [779, 244] on div "Min: 1 ​ Max: 1 ​" at bounding box center [713, 250] width 200 height 37
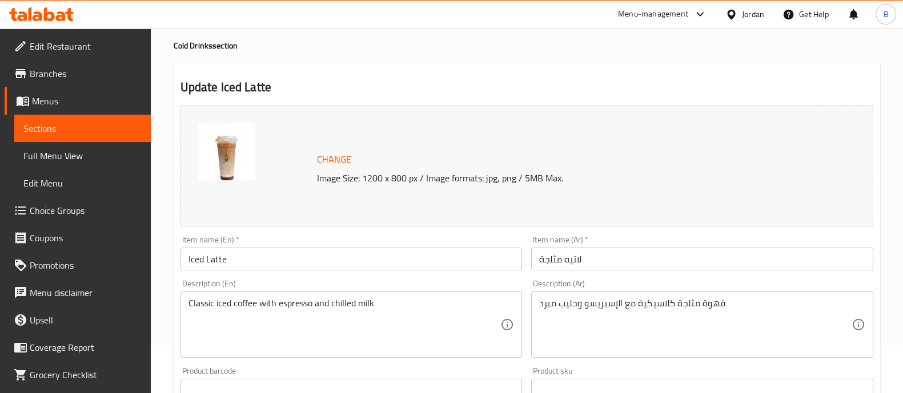
scroll to position [0, 0]
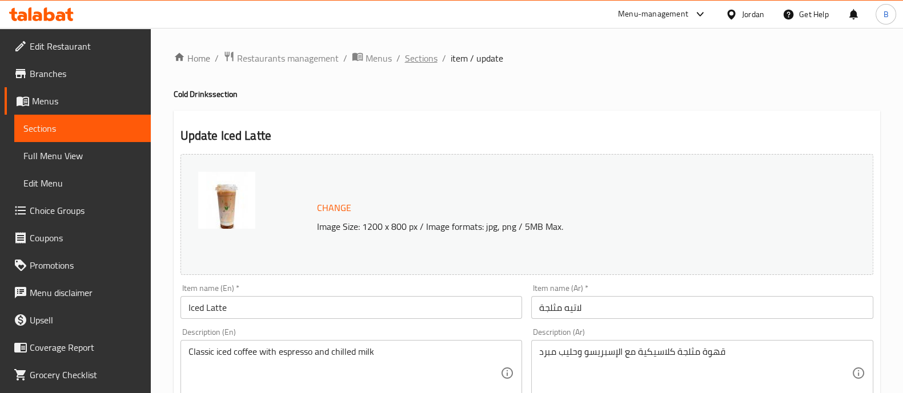
click at [408, 63] on span "Sections" at bounding box center [421, 58] width 33 height 14
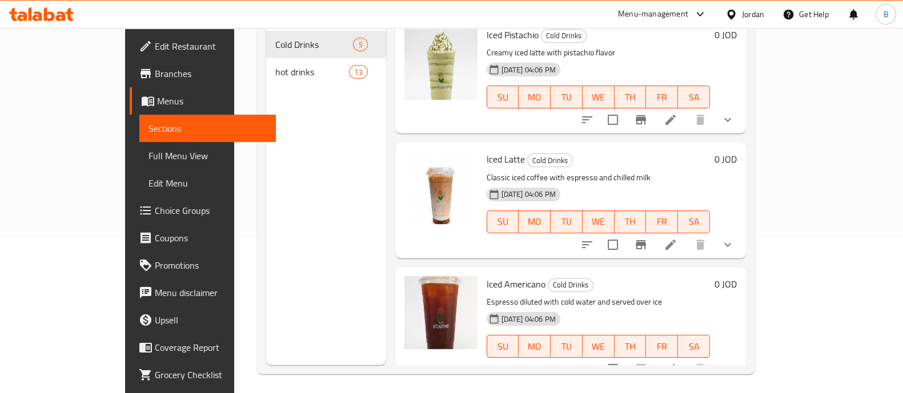
scroll to position [160, 0]
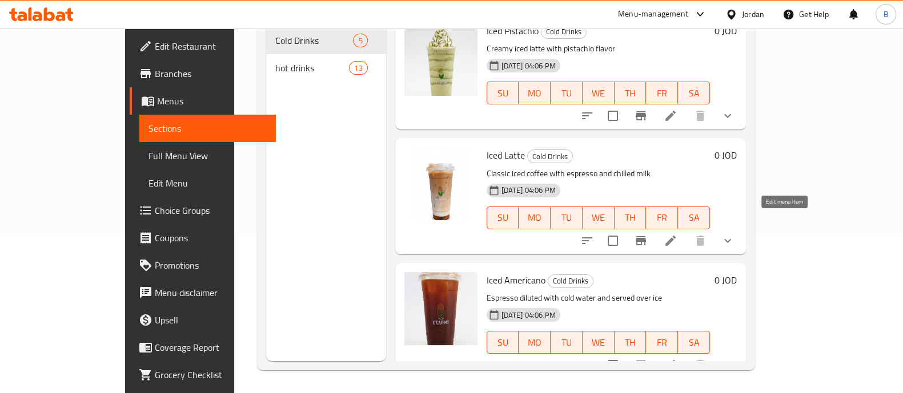
click at [677, 234] on icon at bounding box center [670, 241] width 14 height 14
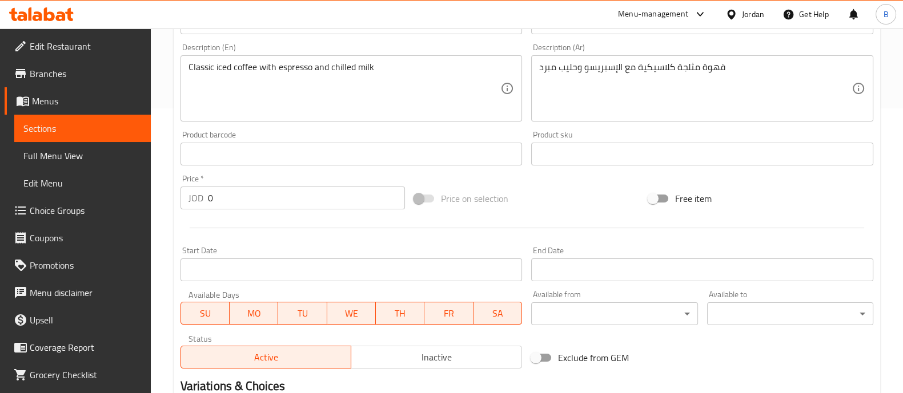
scroll to position [494, 0]
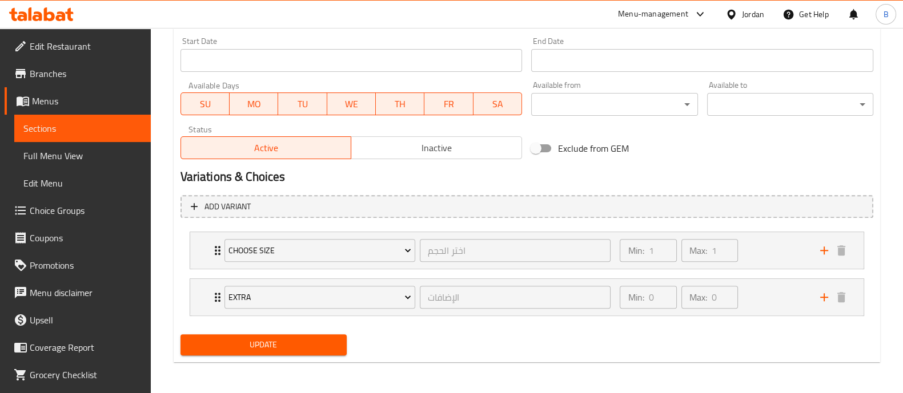
click at [797, 268] on div "Choose Size اختر الحجم ​ Min: 1 ​ Max: 1 ​ Regular (ID: 2285188215) 2.5 JOD Nam…" at bounding box center [527, 251] width 674 height 38
click at [791, 260] on div "Min: 1 ​ Max: 1 ​" at bounding box center [713, 250] width 200 height 37
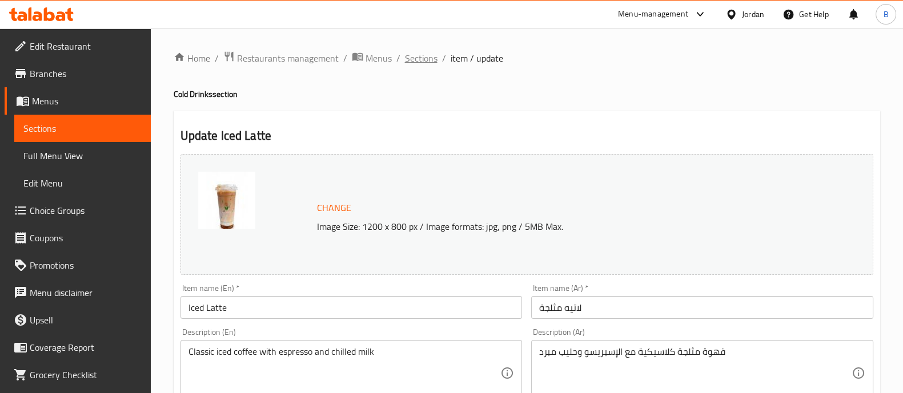
scroll to position [0, 0]
click at [425, 56] on span "Sections" at bounding box center [421, 58] width 33 height 14
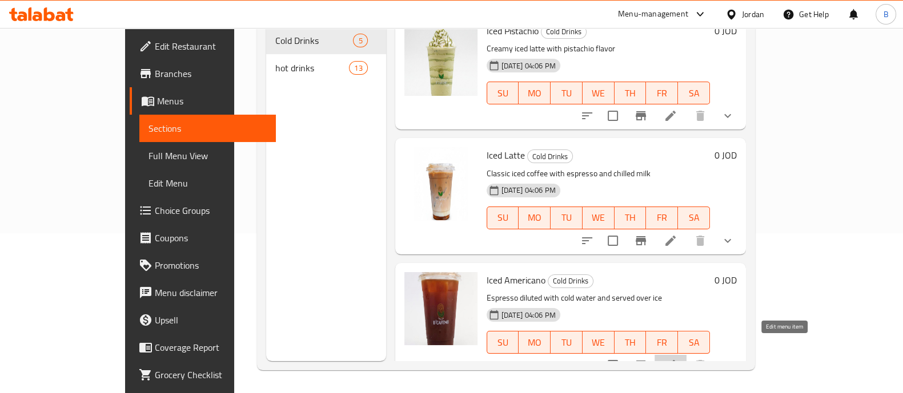
click at [675, 360] on icon at bounding box center [670, 365] width 10 height 10
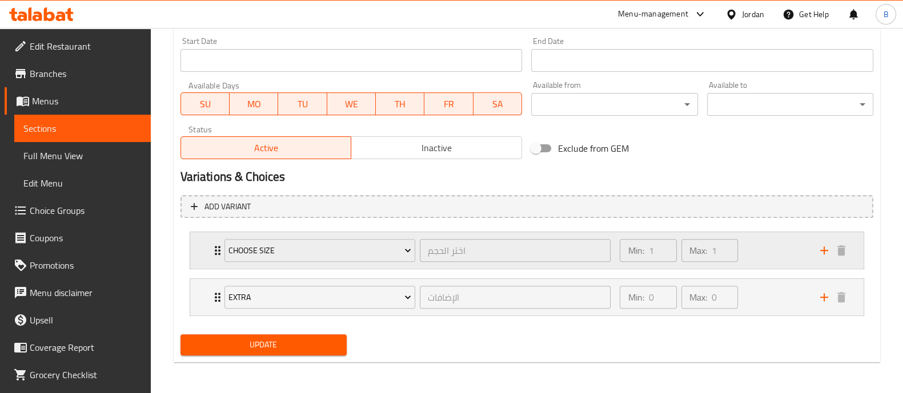
click at [760, 247] on div "Min: 1 ​ Max: 1 ​" at bounding box center [713, 250] width 200 height 37
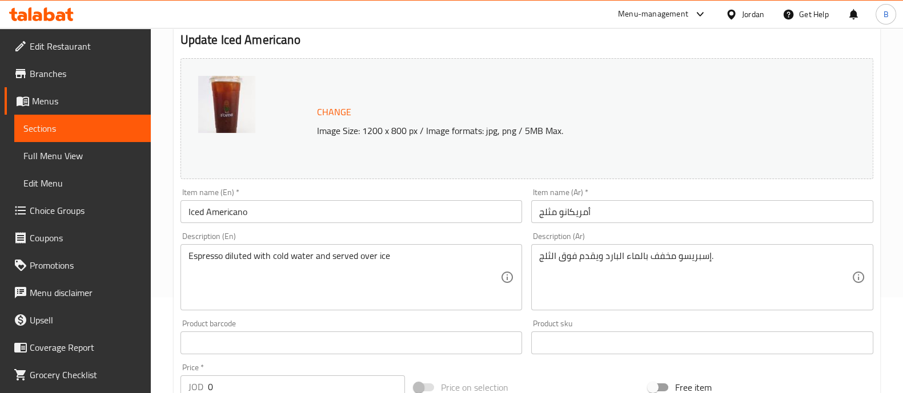
scroll to position [34, 0]
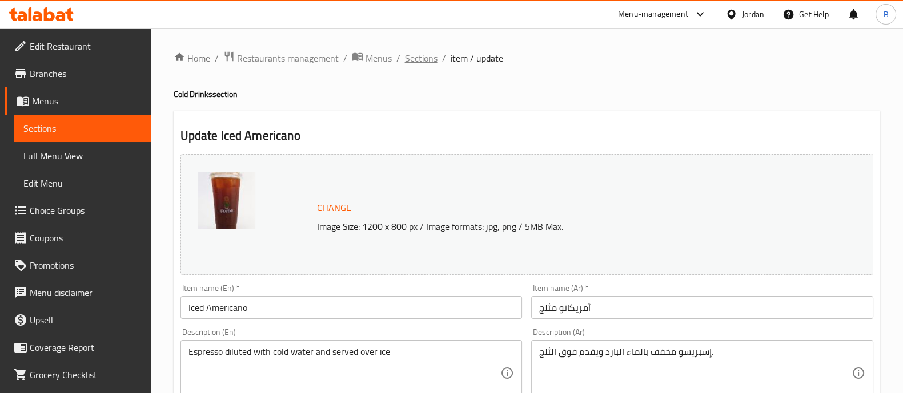
click at [431, 59] on span "Sections" at bounding box center [421, 58] width 33 height 14
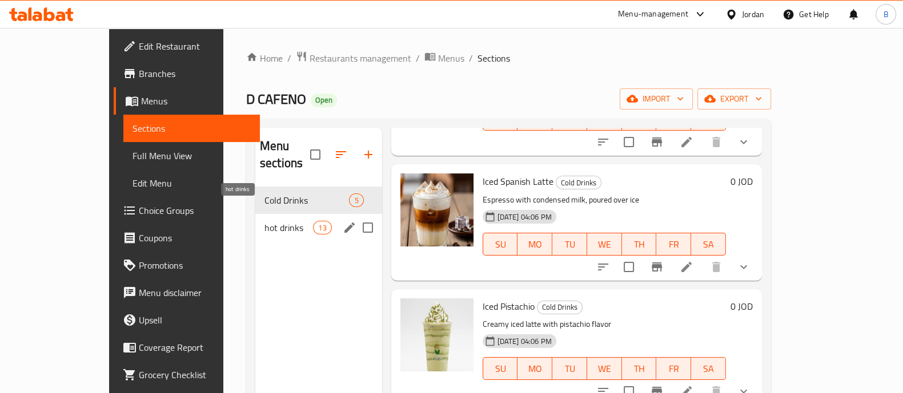
click at [264, 221] on span "hot drinks" at bounding box center [288, 228] width 49 height 14
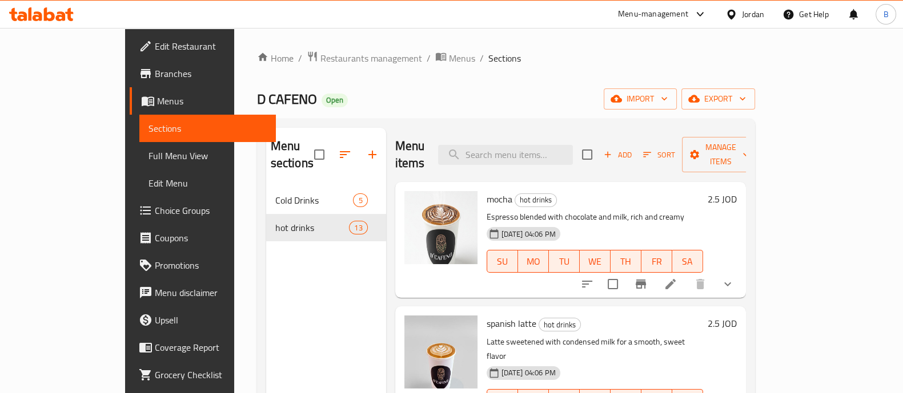
click at [736, 191] on h6 "2.5 JOD" at bounding box center [721, 199] width 29 height 16
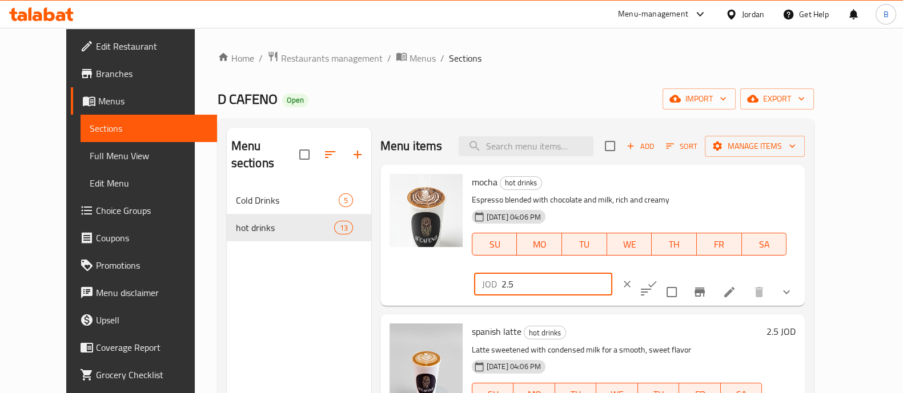
drag, startPoint x: 711, startPoint y: 192, endPoint x: 674, endPoint y: 195, distance: 37.8
click at [612, 273] on div "JOD 2.5 ​" at bounding box center [543, 284] width 138 height 23
type input "3"
click at [658, 279] on icon "ok" at bounding box center [651, 284] width 11 height 11
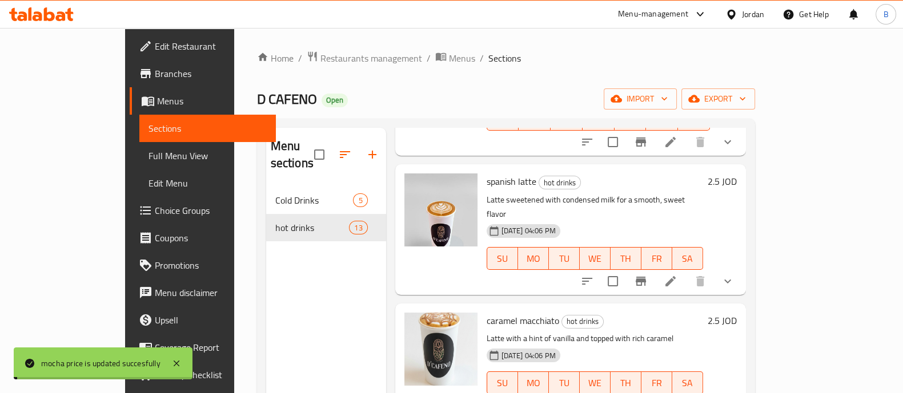
click at [736, 174] on h6 "2.5 JOD" at bounding box center [721, 182] width 29 height 16
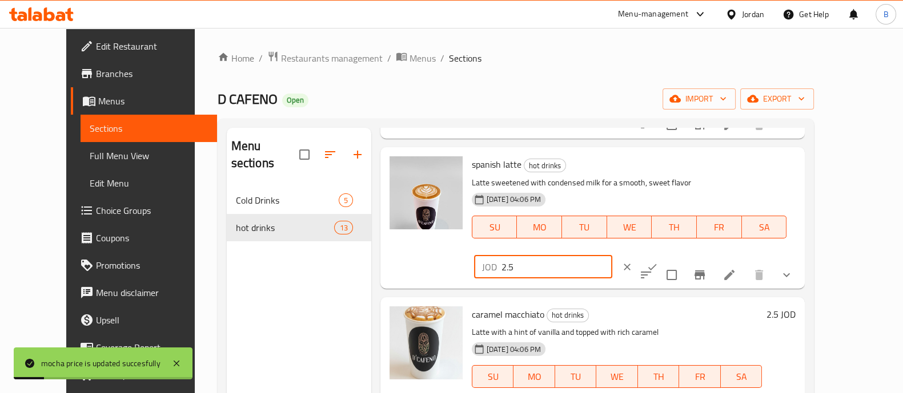
drag, startPoint x: 714, startPoint y: 171, endPoint x: 649, endPoint y: 172, distance: 65.7
click at [649, 172] on div "spanish latte hot drinks Latte sweetened with condensed milk for a smooth, swee…" at bounding box center [633, 218] width 333 height 132
type input "3"
click at [658, 261] on icon "ok" at bounding box center [651, 266] width 11 height 11
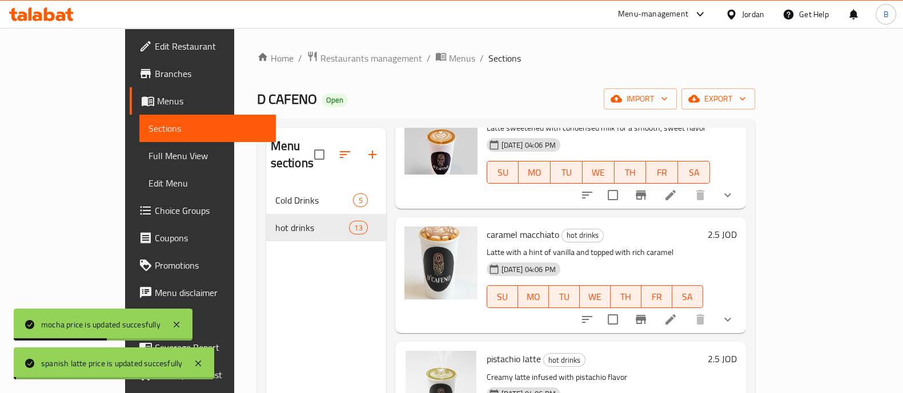
click at [736, 227] on h6 "2.5 JOD" at bounding box center [721, 235] width 29 height 16
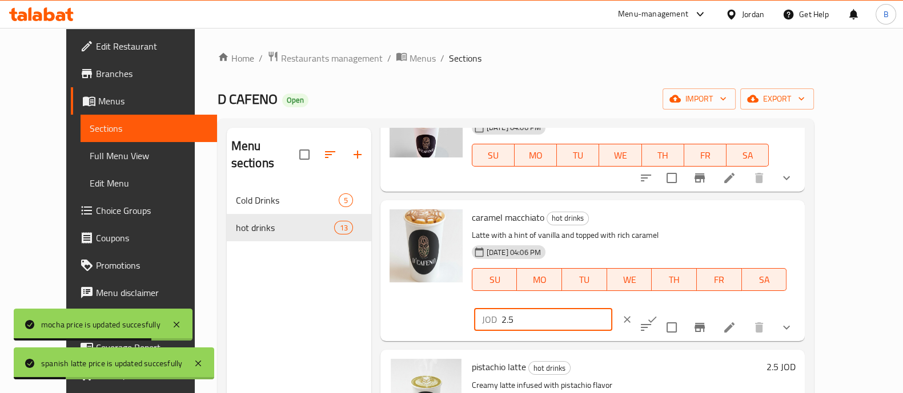
click at [655, 223] on div "caramel macchiato hot drinks Latte with a hint of vanilla and topped with rich …" at bounding box center [633, 271] width 333 height 132
type input "3"
click at [658, 314] on icon "ok" at bounding box center [651, 319] width 11 height 11
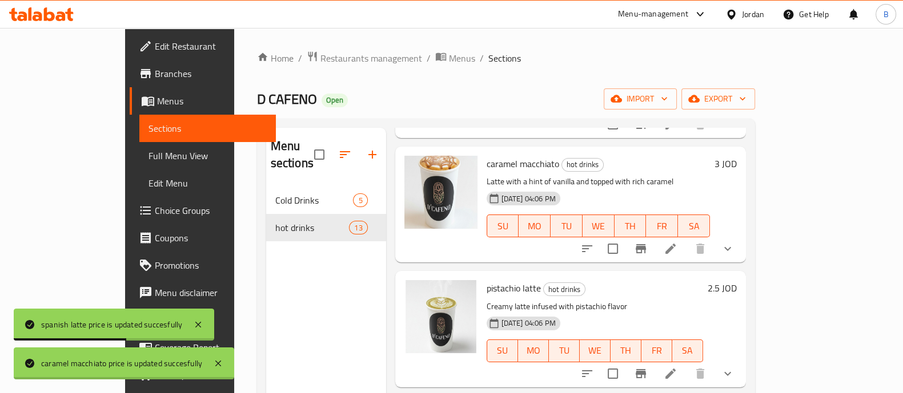
click at [741, 276] on div "pistachio latte hot drinks Creamy latte infused with pistachio flavor [DATE] 04…" at bounding box center [611, 329] width 259 height 107
click at [736, 280] on h6 "2.5 JOD" at bounding box center [721, 288] width 29 height 16
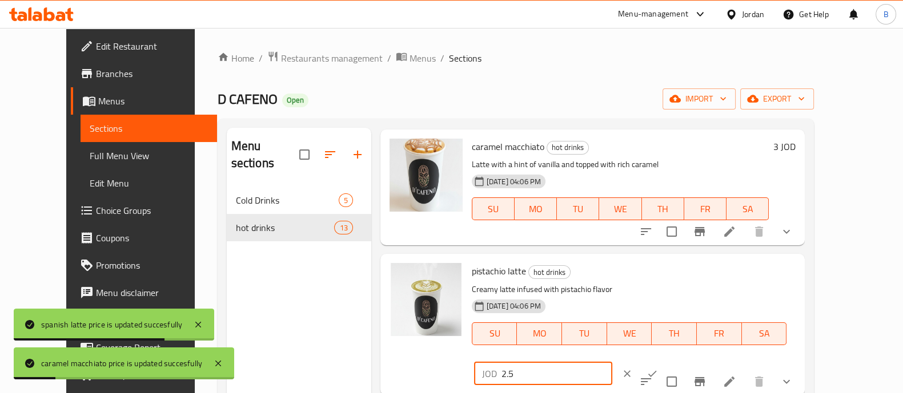
drag, startPoint x: 717, startPoint y: 277, endPoint x: 682, endPoint y: 281, distance: 34.4
click at [656, 281] on div "pistachio latte hot drinks Creamy latte infused with pistachio flavor [DATE] 04…" at bounding box center [633, 325] width 333 height 132
type input "3"
click at [658, 368] on icon "ok" at bounding box center [651, 373] width 11 height 11
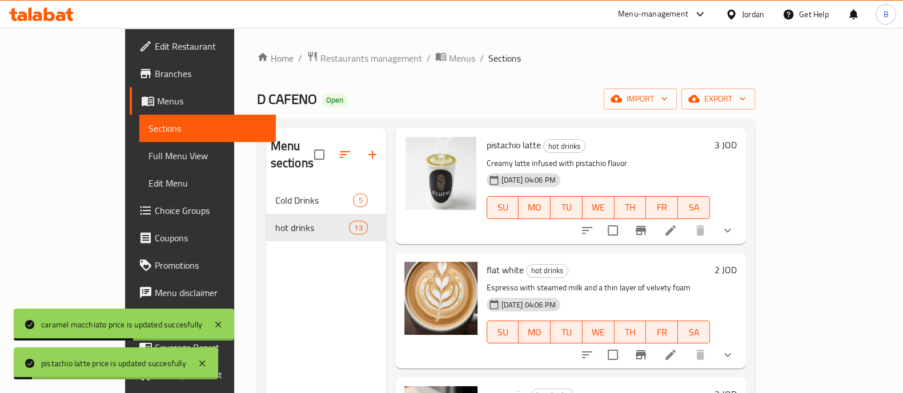
click at [736, 262] on h6 "2 JOD" at bounding box center [725, 270] width 22 height 16
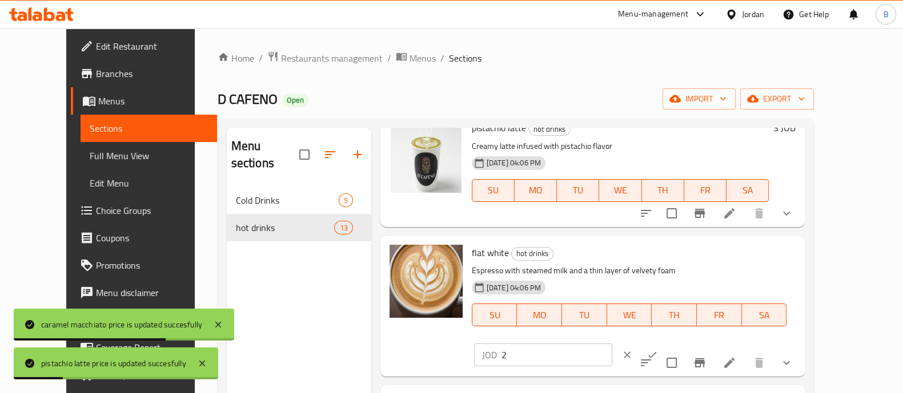
click at [612, 344] on input "2" at bounding box center [556, 355] width 111 height 23
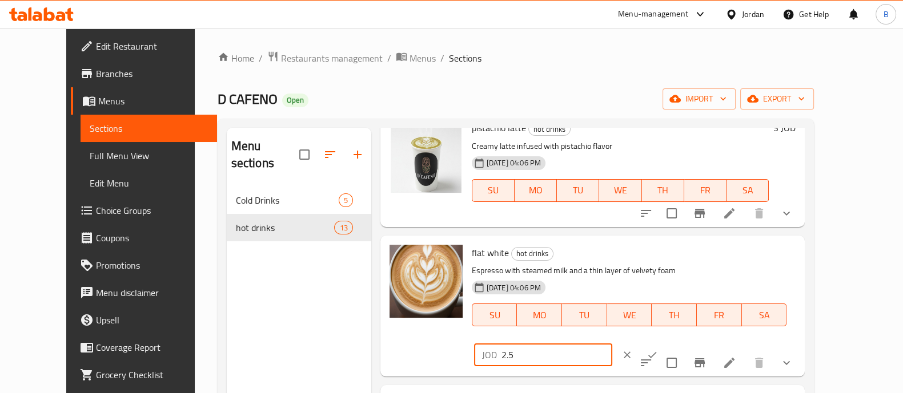
type input "2.5"
click at [658, 349] on icon "ok" at bounding box center [651, 354] width 11 height 11
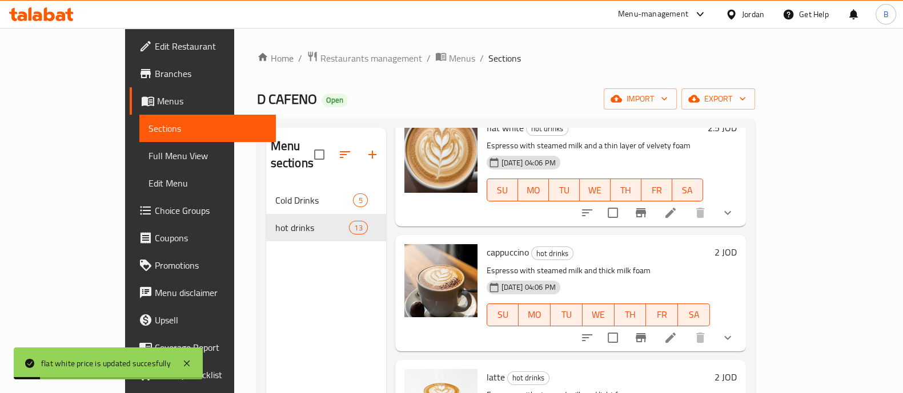
click at [736, 244] on h6 "2 JOD" at bounding box center [725, 252] width 22 height 16
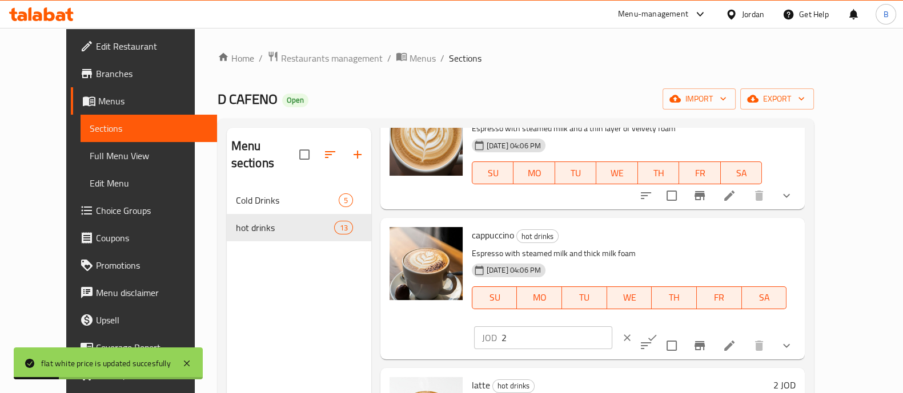
click at [612, 327] on input "2" at bounding box center [556, 338] width 111 height 23
type input "2.5"
click at [657, 335] on icon "ok" at bounding box center [652, 338] width 9 height 6
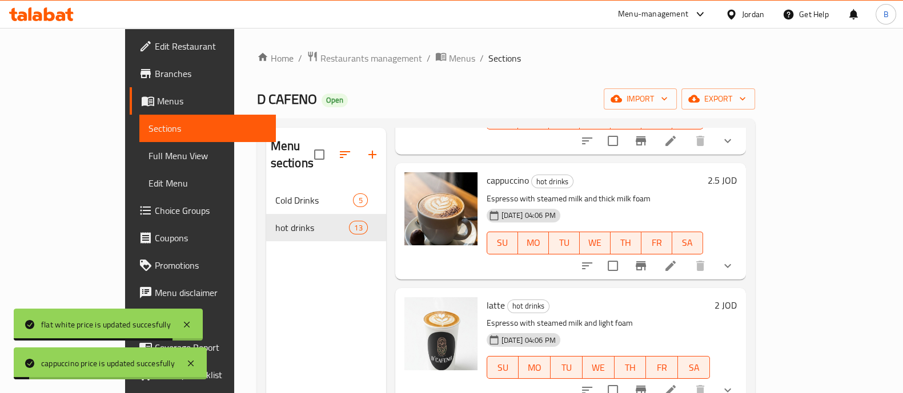
click at [736, 297] on h6 "2 JOD" at bounding box center [725, 305] width 22 height 16
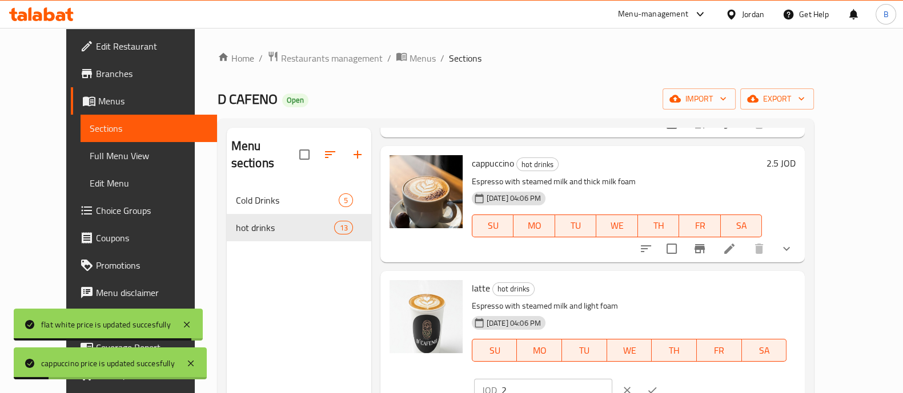
click at [612, 379] on input "2" at bounding box center [556, 390] width 111 height 23
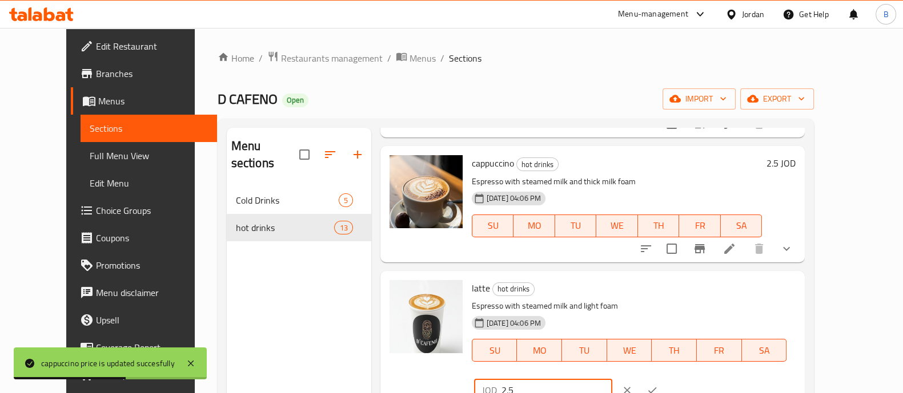
type input "2.5"
click at [658, 385] on icon "ok" at bounding box center [651, 390] width 11 height 11
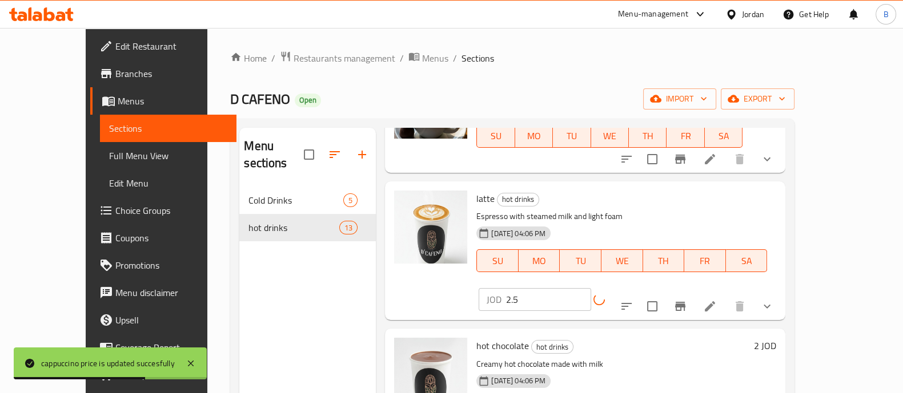
scroll to position [856, 0]
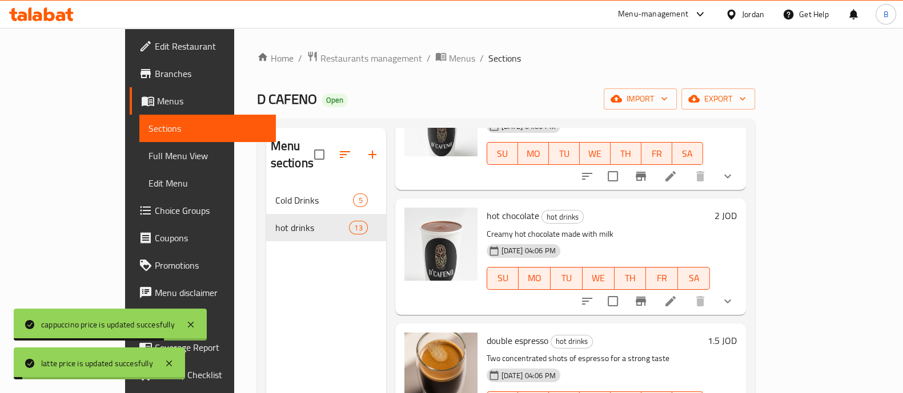
click at [736, 208] on h6 "2 JOD" at bounding box center [725, 216] width 22 height 16
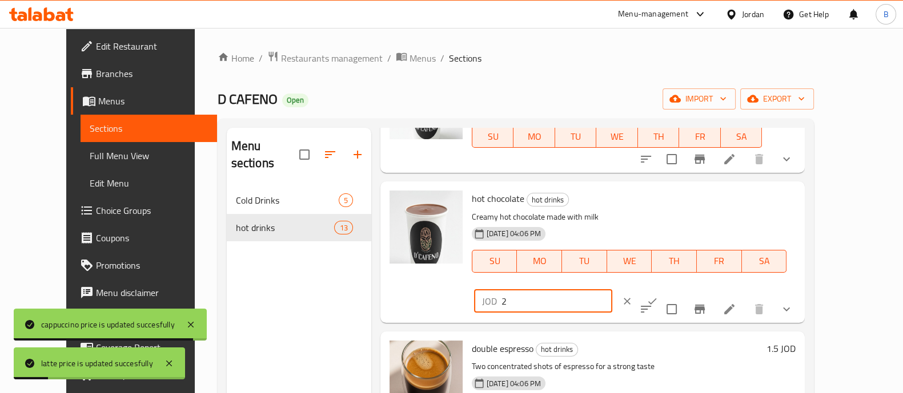
click at [612, 290] on input "2" at bounding box center [556, 301] width 111 height 23
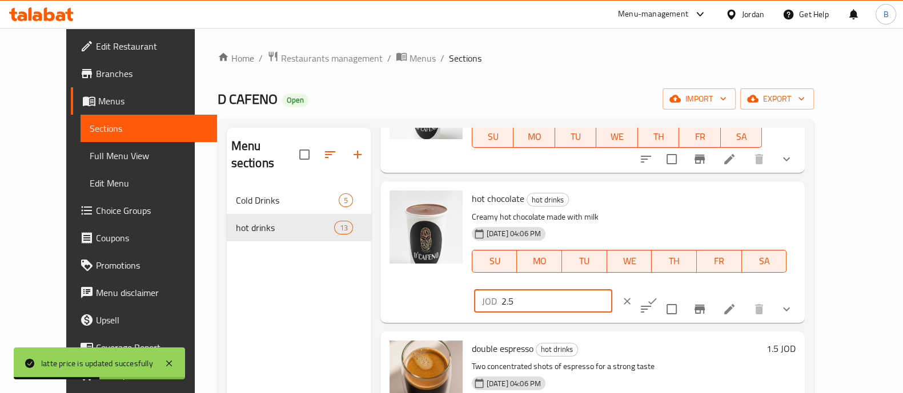
type input "2.5"
click at [658, 296] on icon "ok" at bounding box center [651, 301] width 11 height 11
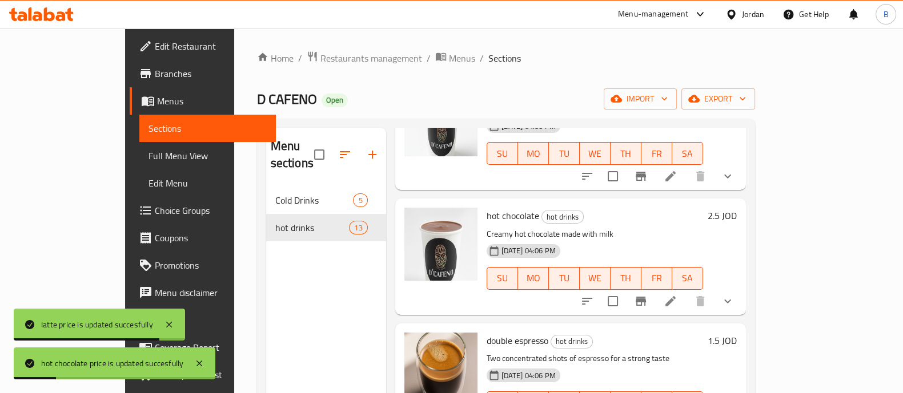
click at [736, 208] on div "2.5 JOD" at bounding box center [720, 257] width 34 height 98
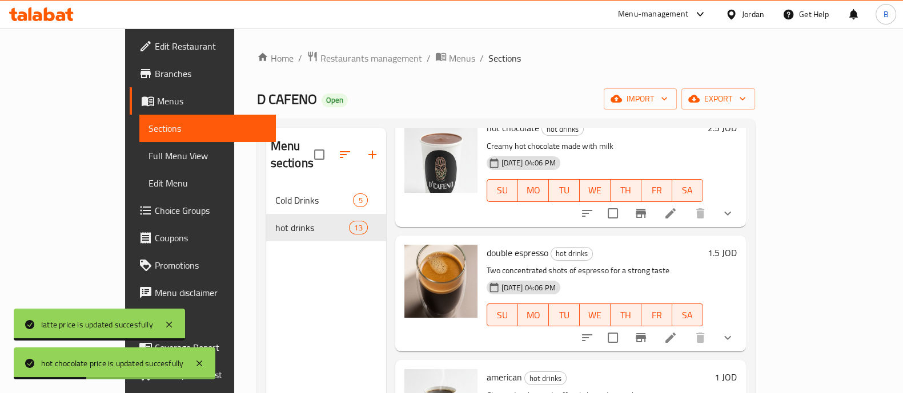
scroll to position [999, 0]
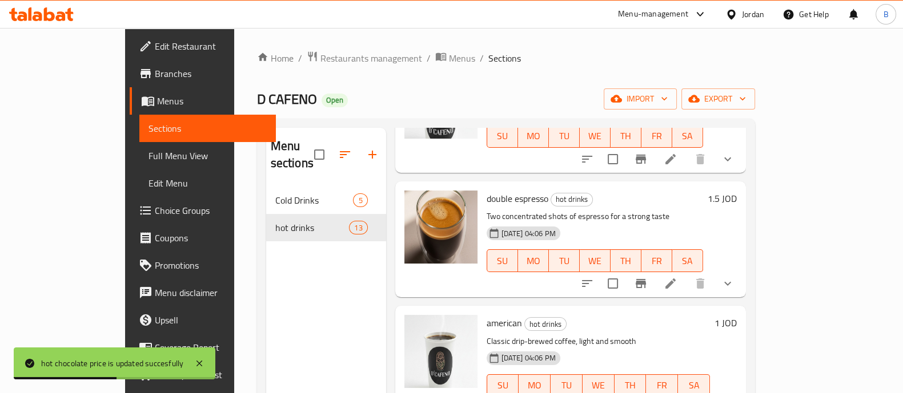
click at [736, 191] on h6 "1.5 JOD" at bounding box center [721, 199] width 29 height 16
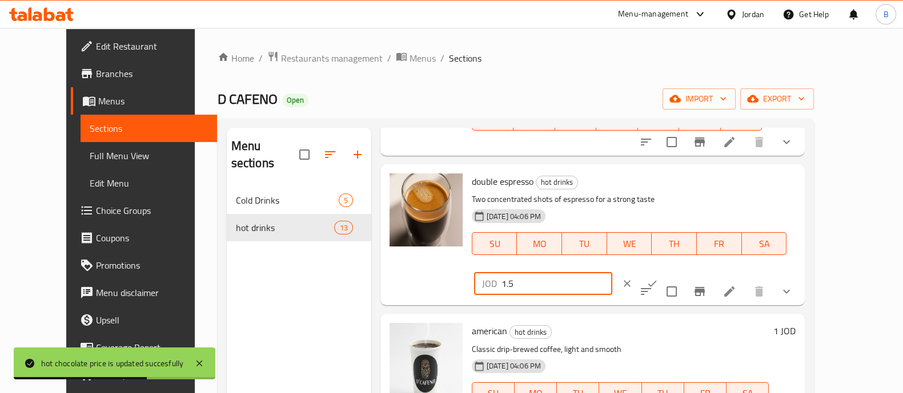
drag, startPoint x: 691, startPoint y: 189, endPoint x: 677, endPoint y: 192, distance: 14.0
click at [612, 272] on div "JOD 1.5 ​" at bounding box center [543, 283] width 138 height 23
type input "2"
click at [665, 271] on button "ok" at bounding box center [651, 283] width 25 height 25
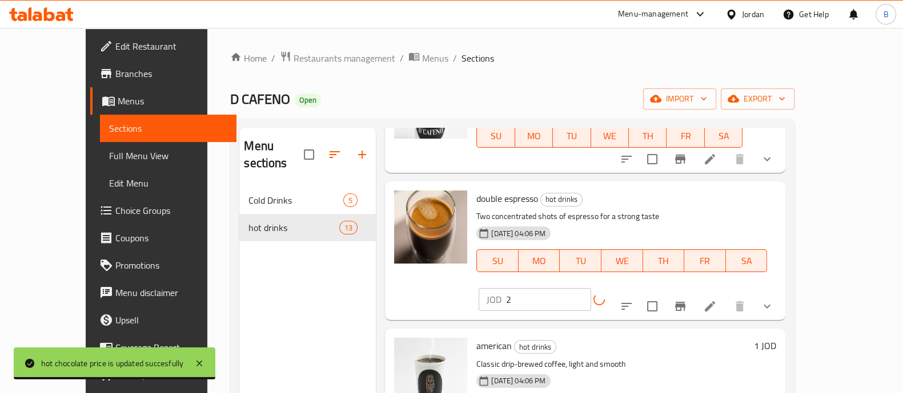
scroll to position [1141, 0]
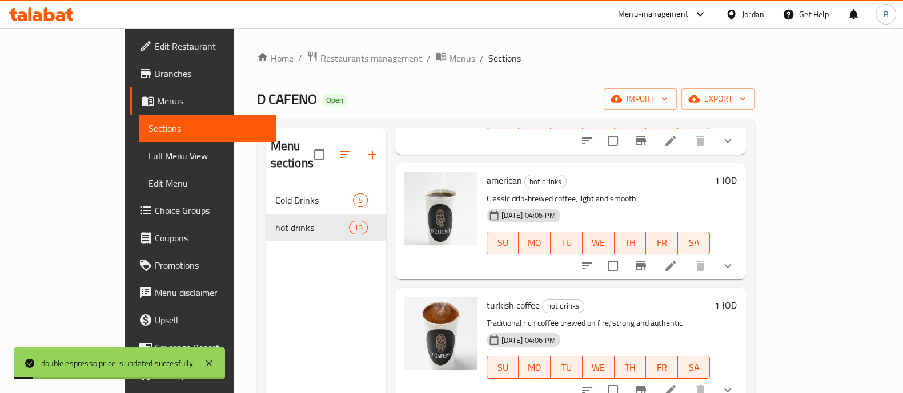
click at [736, 172] on h6 "1 JOD" at bounding box center [725, 180] width 22 height 16
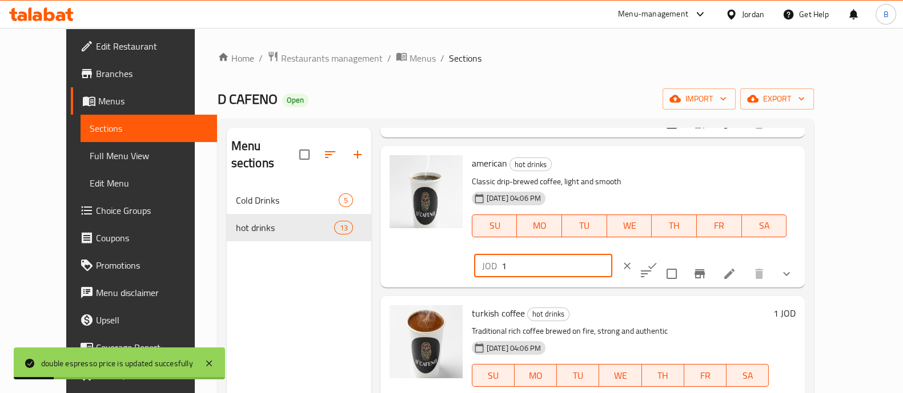
click at [612, 255] on input "1" at bounding box center [556, 266] width 111 height 23
type input "1.25"
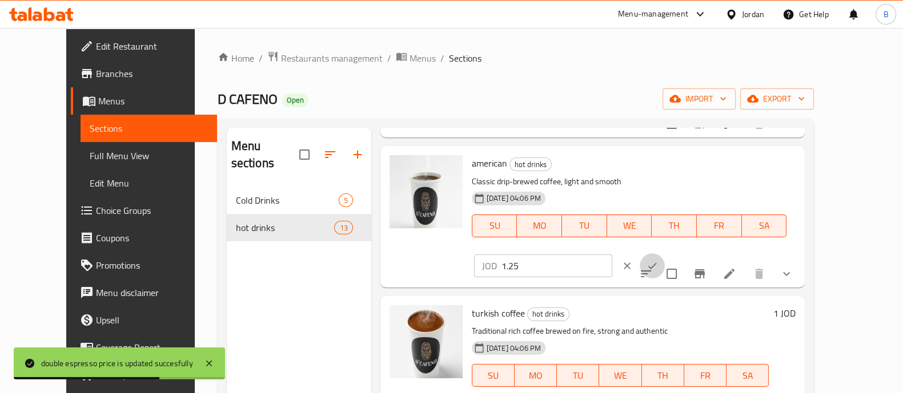
click at [658, 260] on icon "ok" at bounding box center [651, 265] width 11 height 11
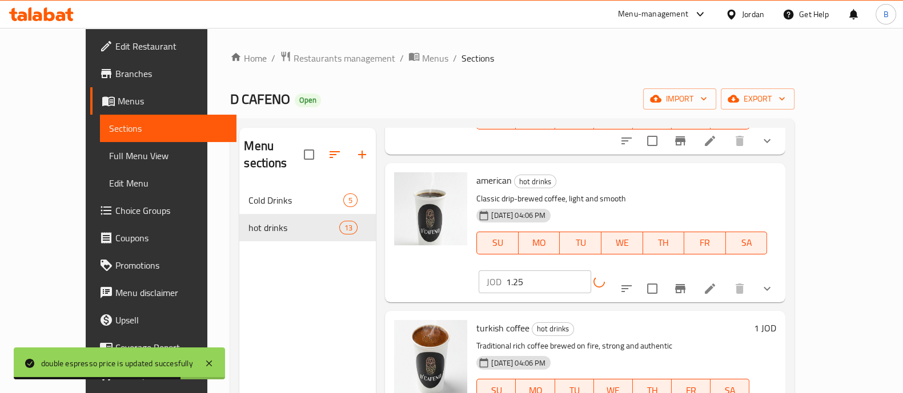
click at [776, 320] on h6 "1 JOD" at bounding box center [765, 328] width 22 height 16
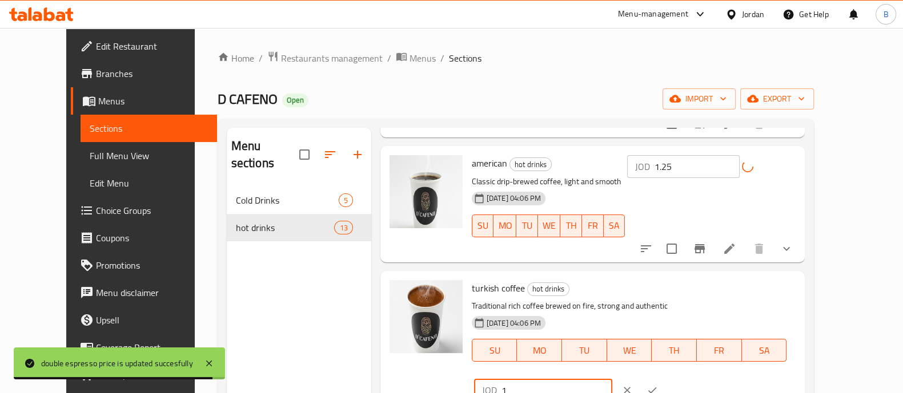
drag, startPoint x: 756, startPoint y: 289, endPoint x: 744, endPoint y: 275, distance: 19.4
click at [612, 379] on input "1" at bounding box center [556, 390] width 111 height 23
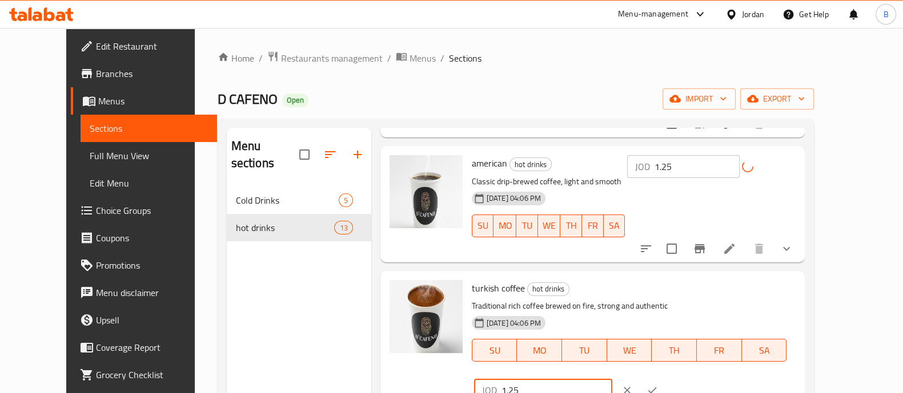
type input "1.25"
click at [658, 385] on icon "ok" at bounding box center [651, 390] width 11 height 11
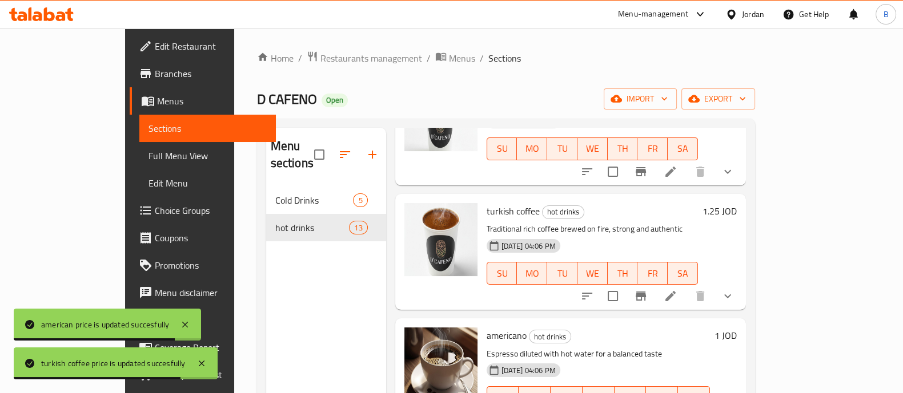
scroll to position [1256, 0]
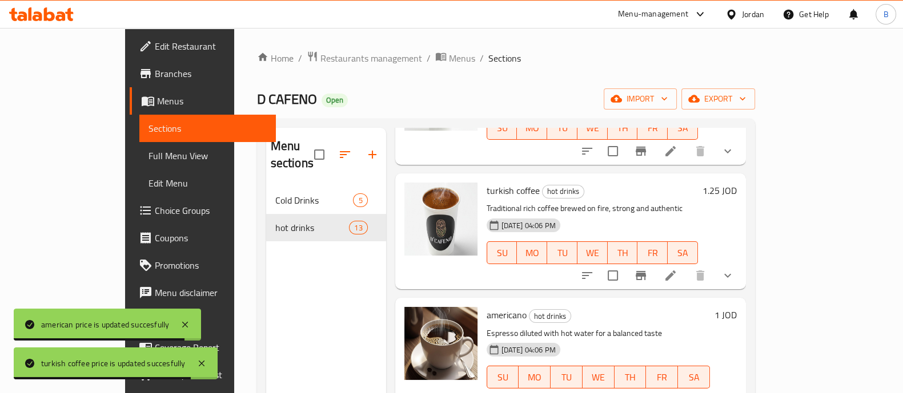
click at [736, 307] on h6 "1 JOD" at bounding box center [725, 315] width 22 height 16
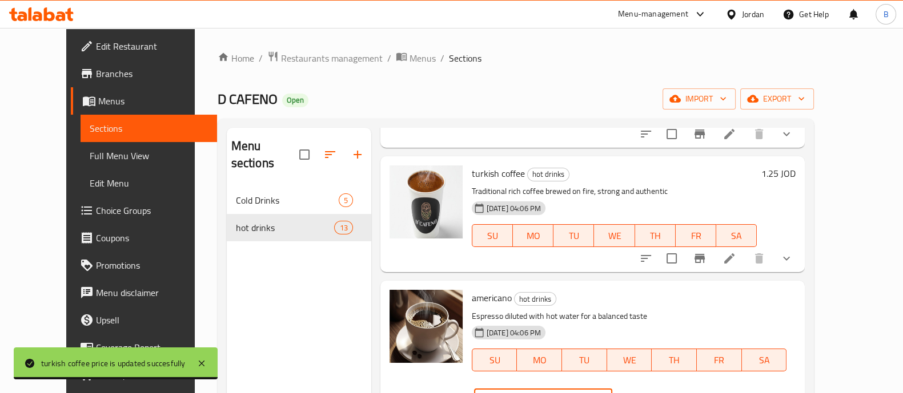
click at [612, 389] on input "1" at bounding box center [556, 400] width 111 height 23
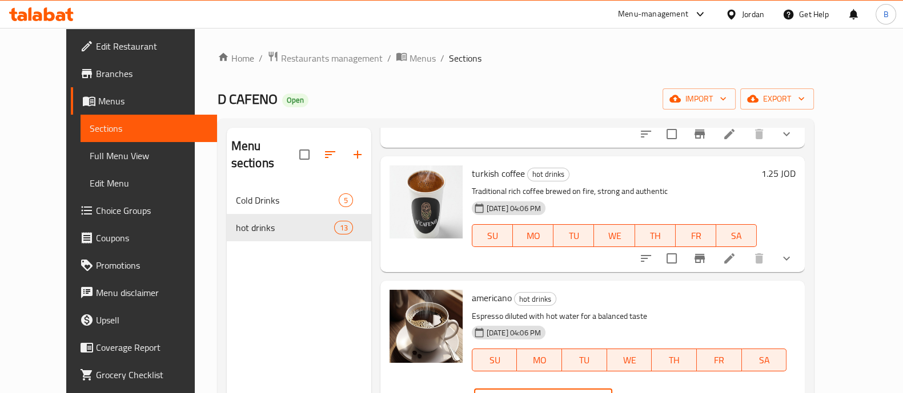
type input "1.25"
click at [658, 393] on icon "ok" at bounding box center [651, 400] width 11 height 11
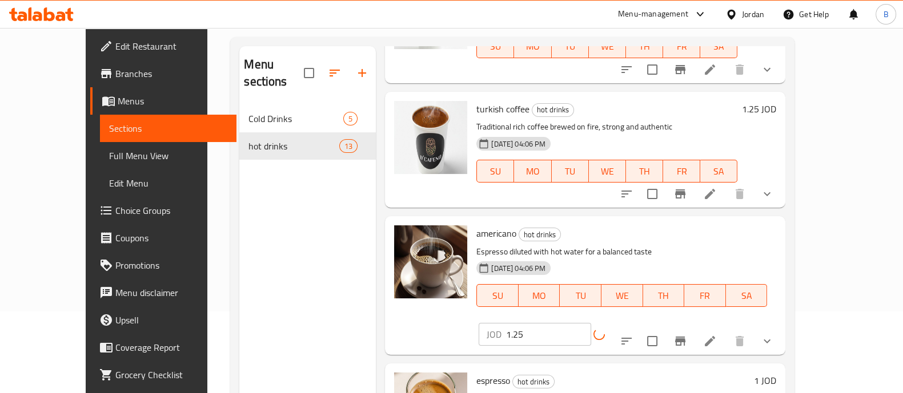
scroll to position [142, 0]
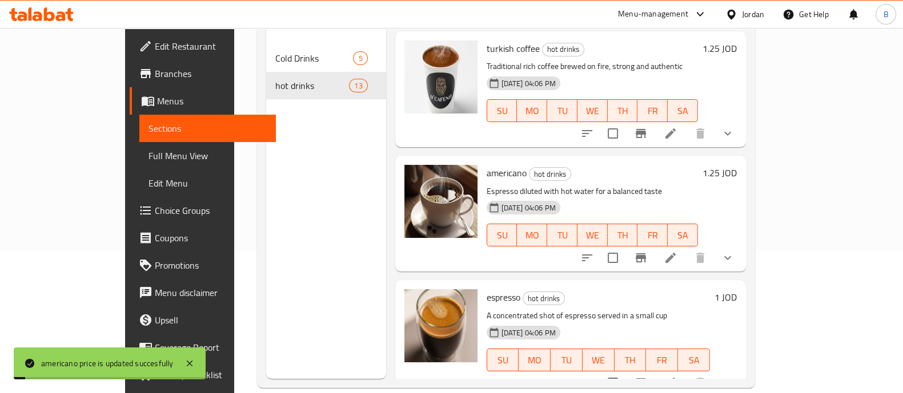
click at [736, 289] on h6 "1 JOD" at bounding box center [725, 297] width 22 height 16
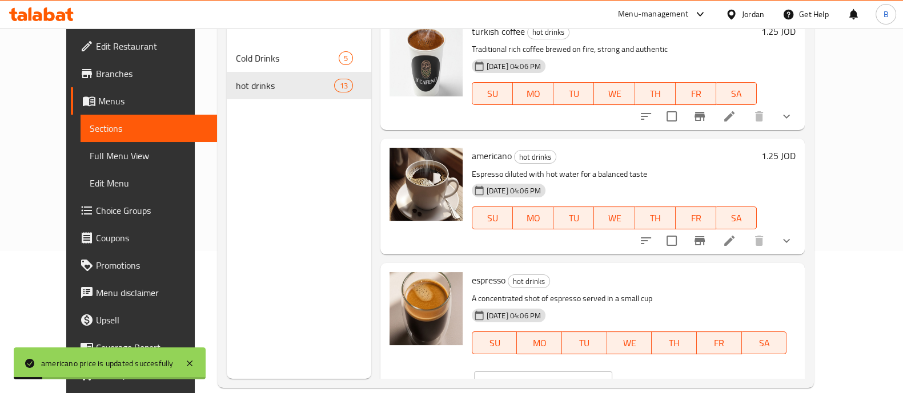
click at [612, 372] on input "1" at bounding box center [556, 383] width 111 height 23
type input "1.25"
click at [657, 380] on icon "ok" at bounding box center [652, 383] width 9 height 6
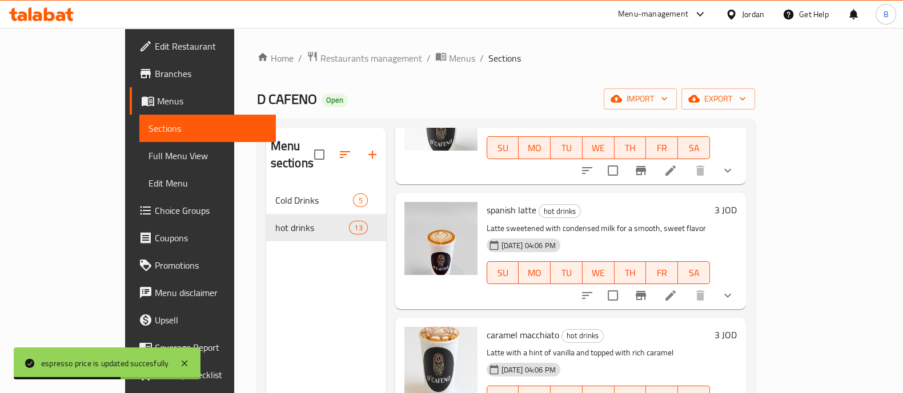
scroll to position [0, 0]
